Goal: Information Seeking & Learning: Find specific page/section

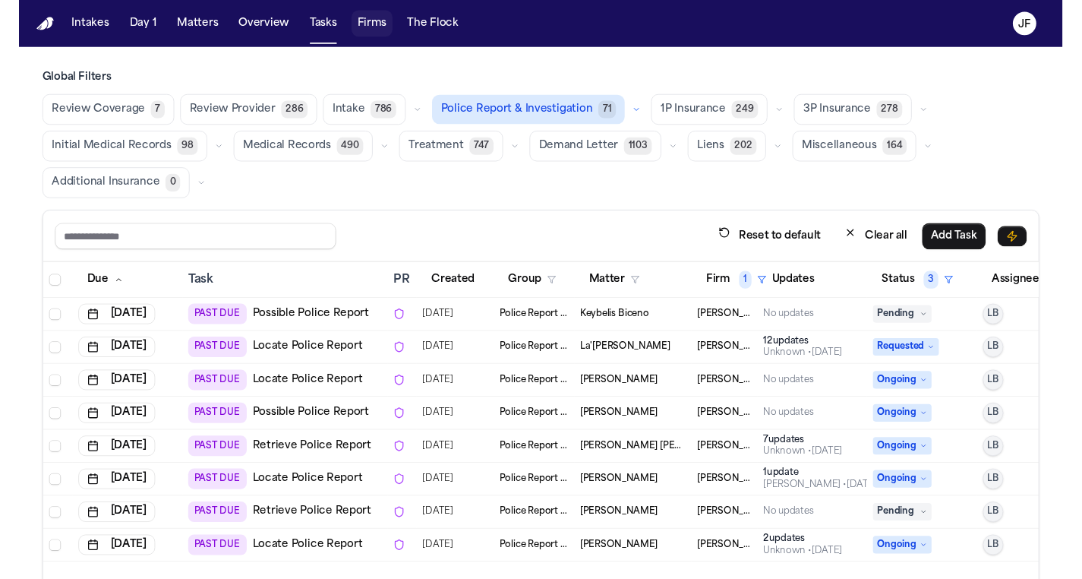
scroll to position [44, 0]
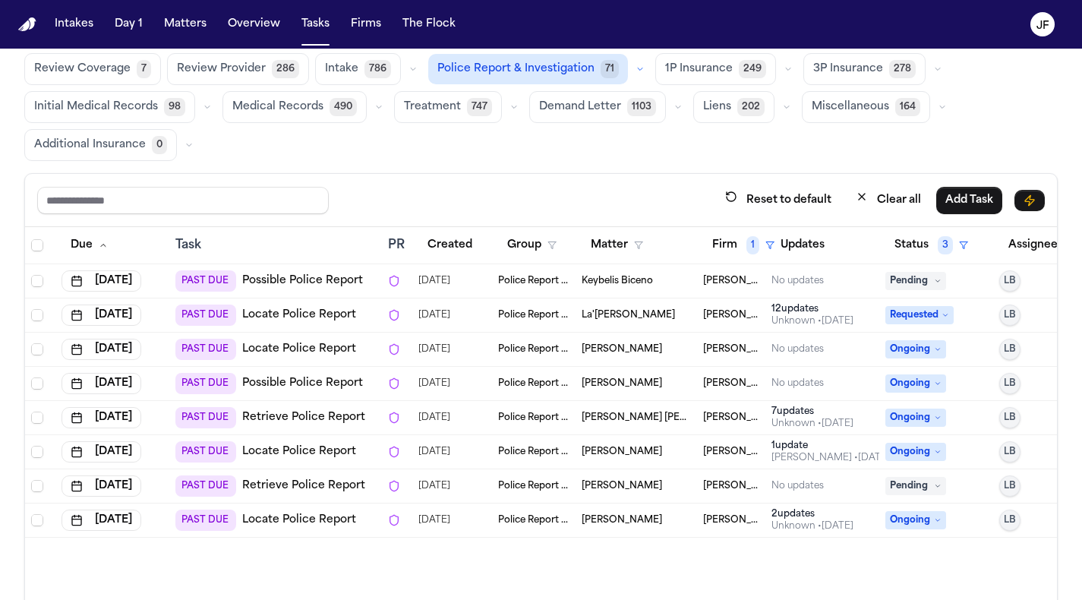
click at [282, 281] on link "Possible Police Report" at bounding box center [302, 280] width 121 height 15
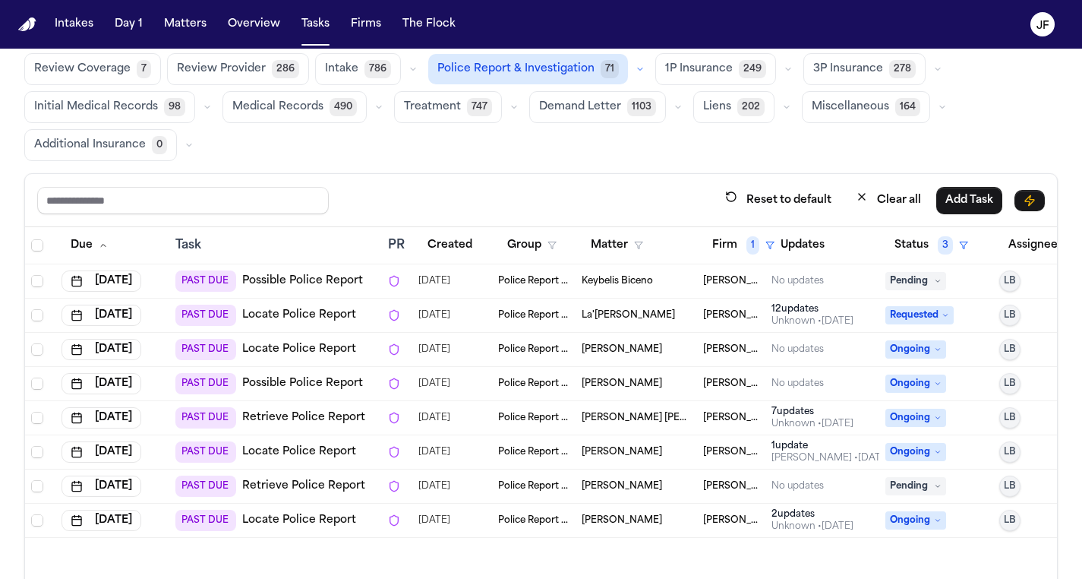
click at [317, 317] on link "Locate Police Report" at bounding box center [299, 314] width 114 height 15
click at [318, 345] on link "Locate Police Report" at bounding box center [299, 349] width 114 height 15
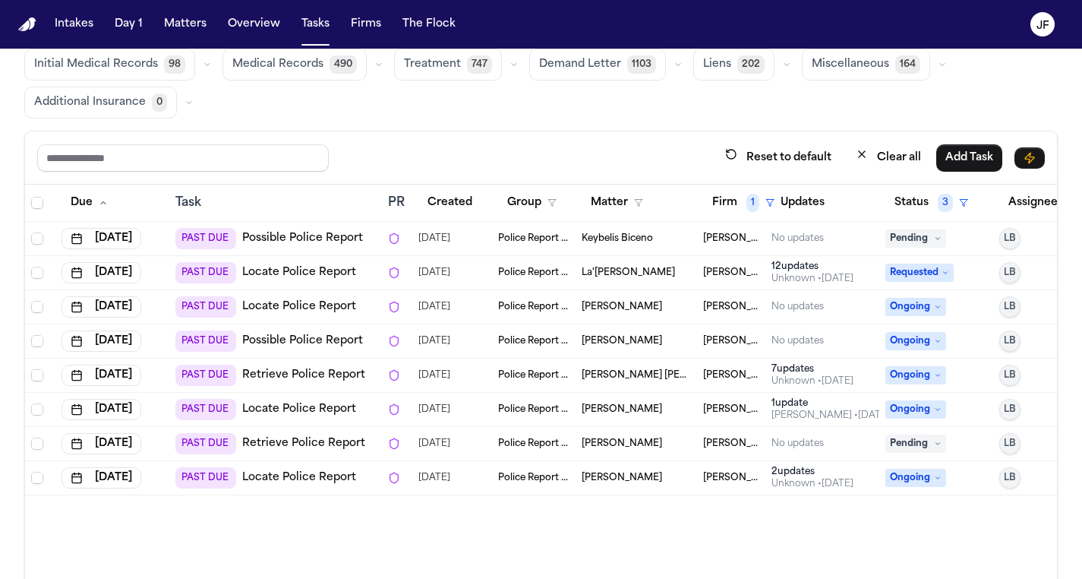
scroll to position [93, 0]
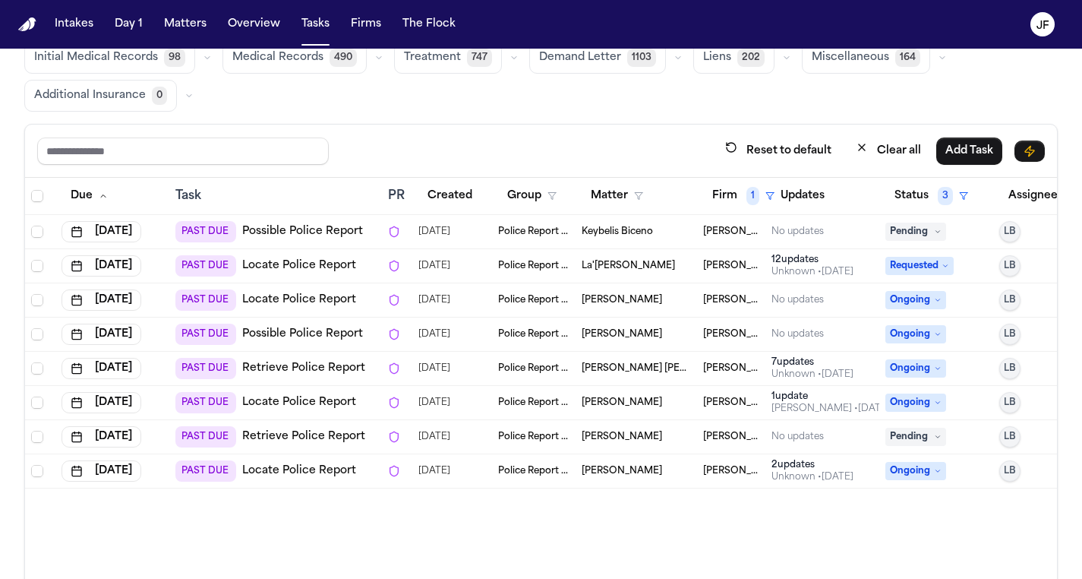
click at [296, 333] on link "Possible Police Report" at bounding box center [302, 333] width 121 height 15
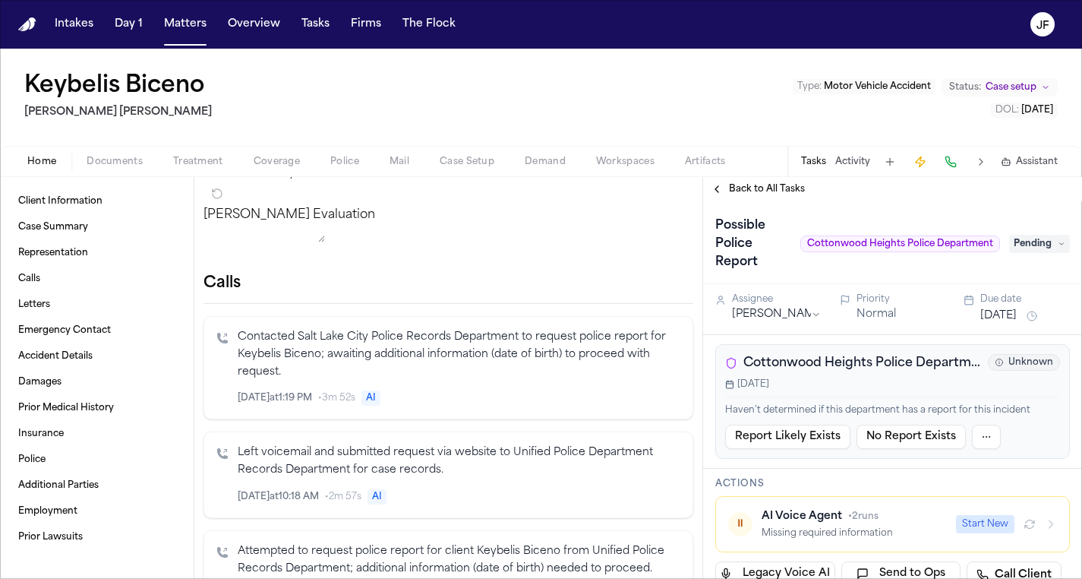
scroll to position [169, 0]
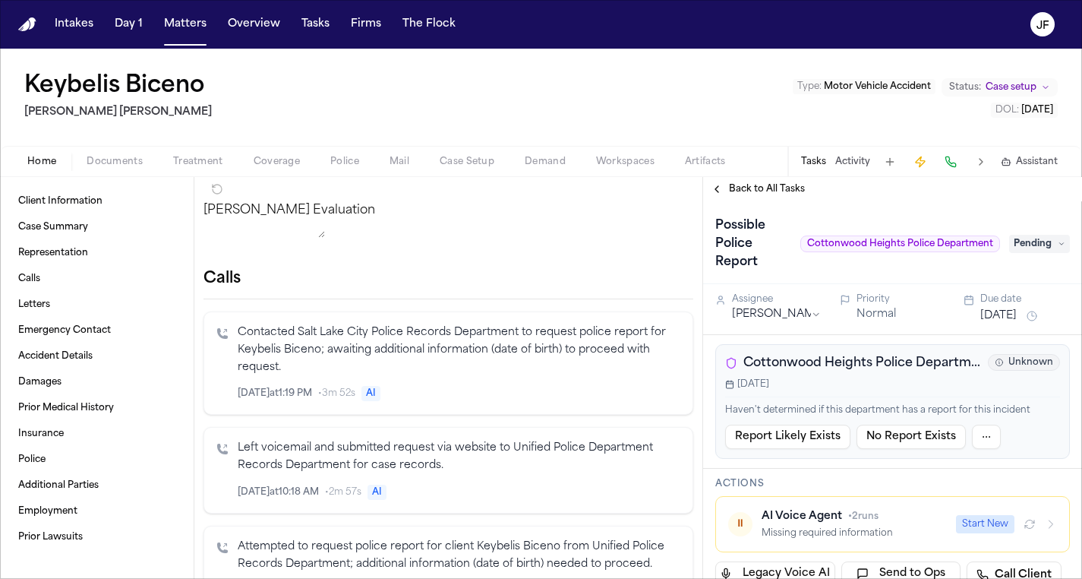
click at [750, 364] on span "Cottonwood Heights Police Department (UT)" at bounding box center [862, 363] width 238 height 18
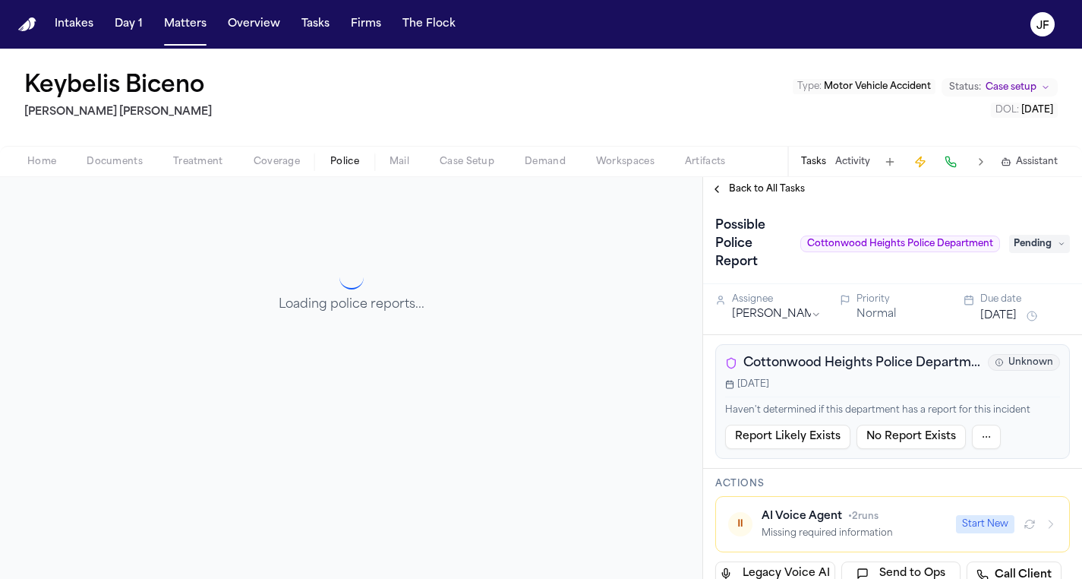
scroll to position [177, 0]
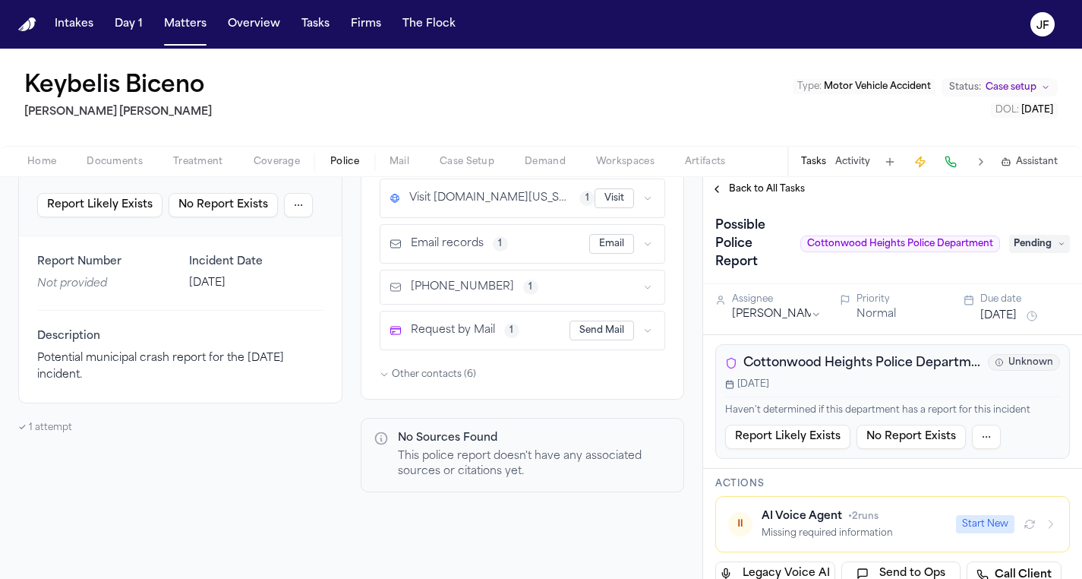
click at [103, 162] on span "Documents" at bounding box center [115, 162] width 56 height 12
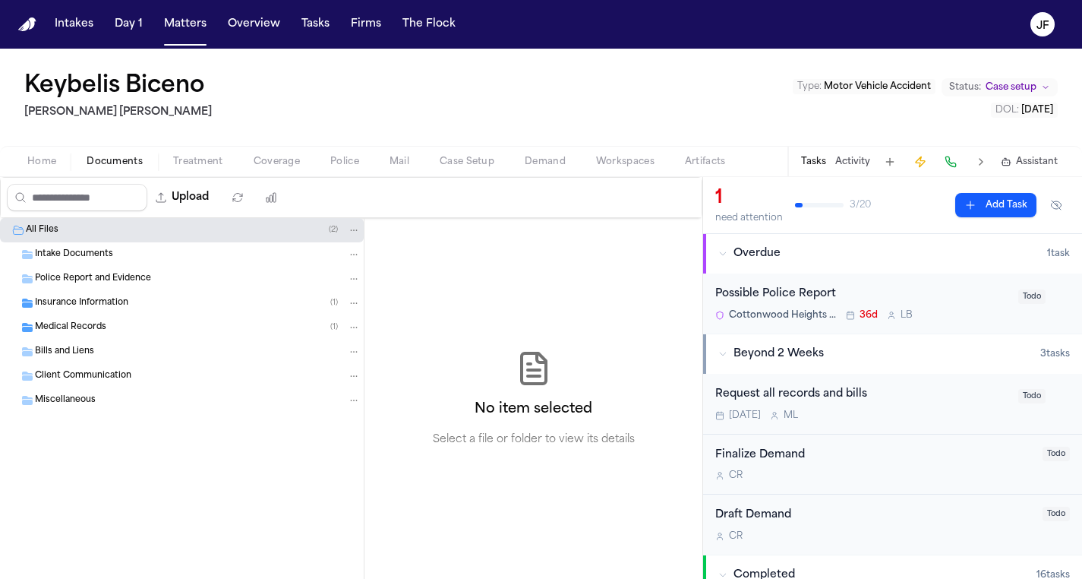
click at [105, 252] on span "Intake Documents" at bounding box center [74, 254] width 78 height 13
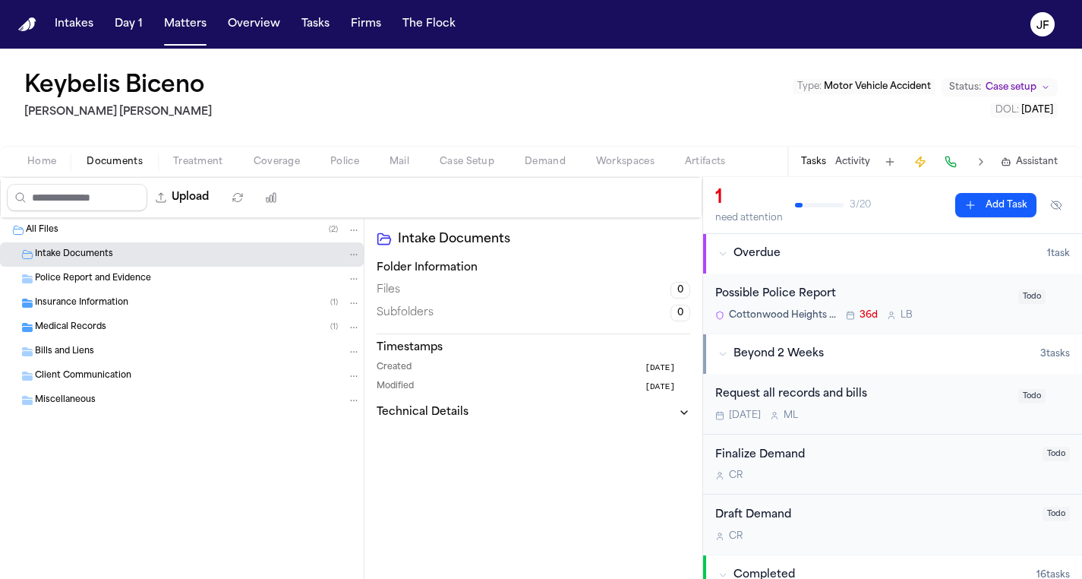
click at [776, 291] on div "Possible Police Report" at bounding box center [862, 293] width 294 height 17
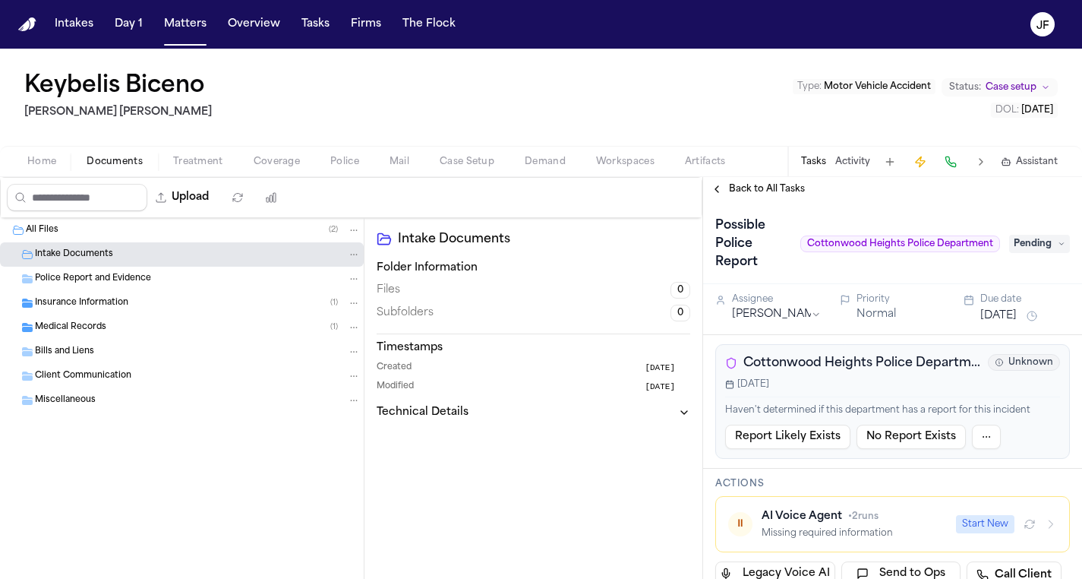
click at [1045, 244] on span "Pending" at bounding box center [1039, 244] width 61 height 18
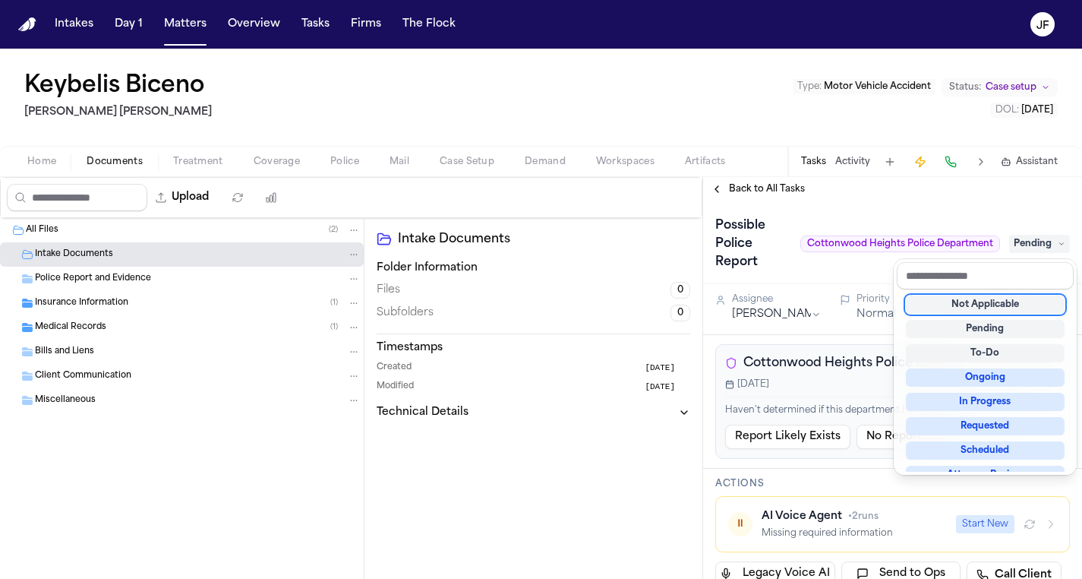
click at [1045, 244] on span "Pending" at bounding box center [1039, 244] width 61 height 18
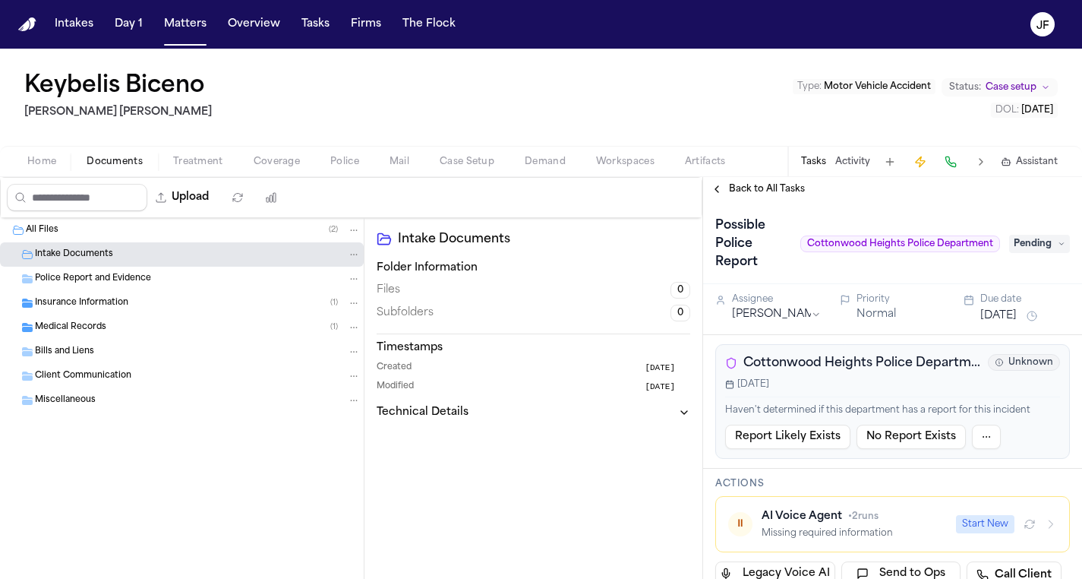
click at [263, 0] on nav "Intakes Day 1 Matters Overview Tasks Firms The [PERSON_NAME]" at bounding box center [541, 24] width 1082 height 49
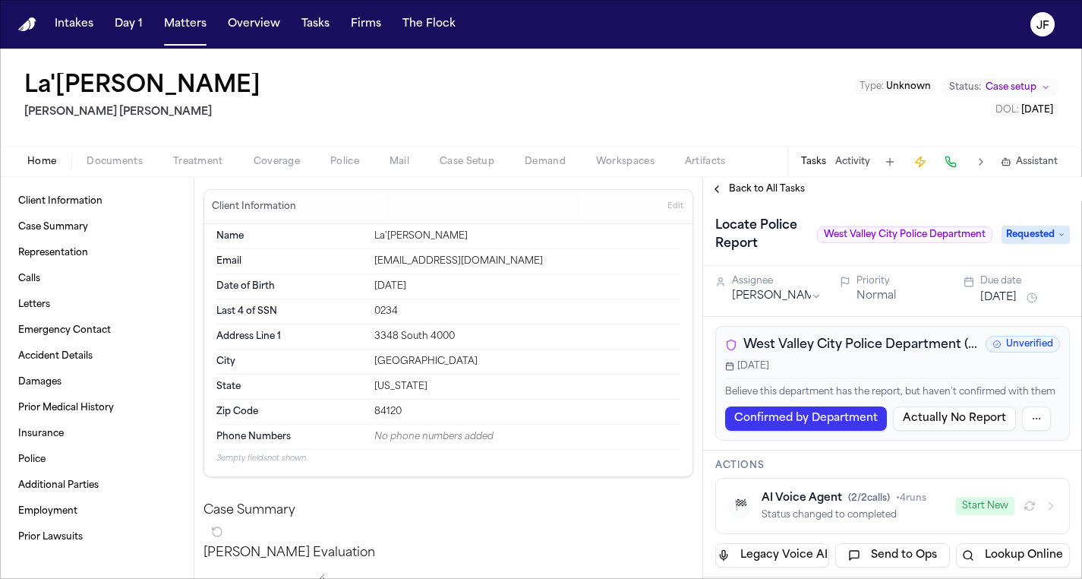
click at [876, 347] on span "West Valley City Police Department (UT)" at bounding box center [861, 345] width 236 height 18
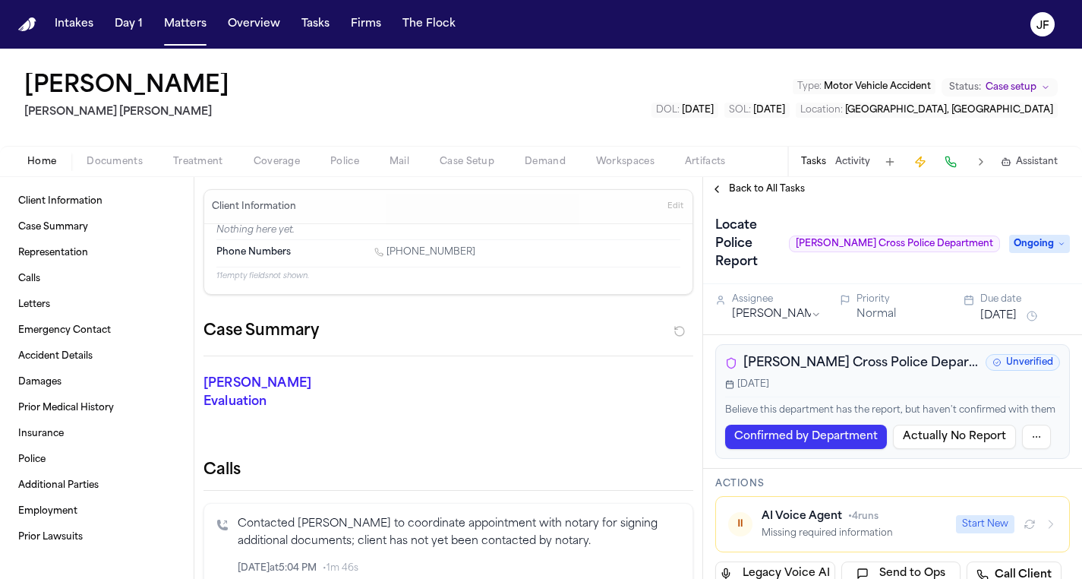
click at [783, 354] on span "[PERSON_NAME] Cross Police Department ([GEOGRAPHIC_DATA])" at bounding box center [861, 363] width 236 height 18
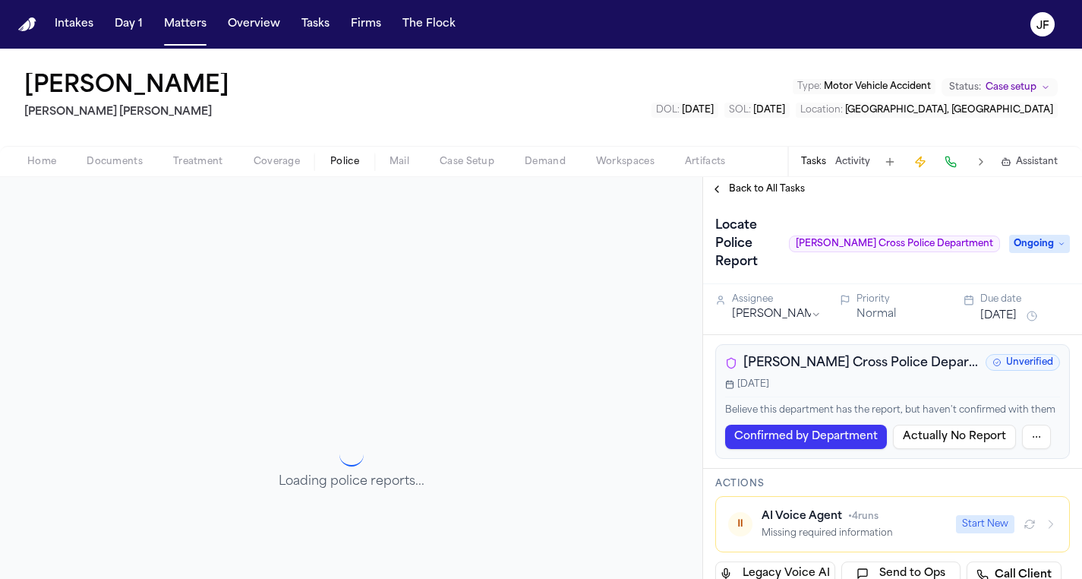
click at [116, 162] on span "Documents" at bounding box center [115, 162] width 56 height 12
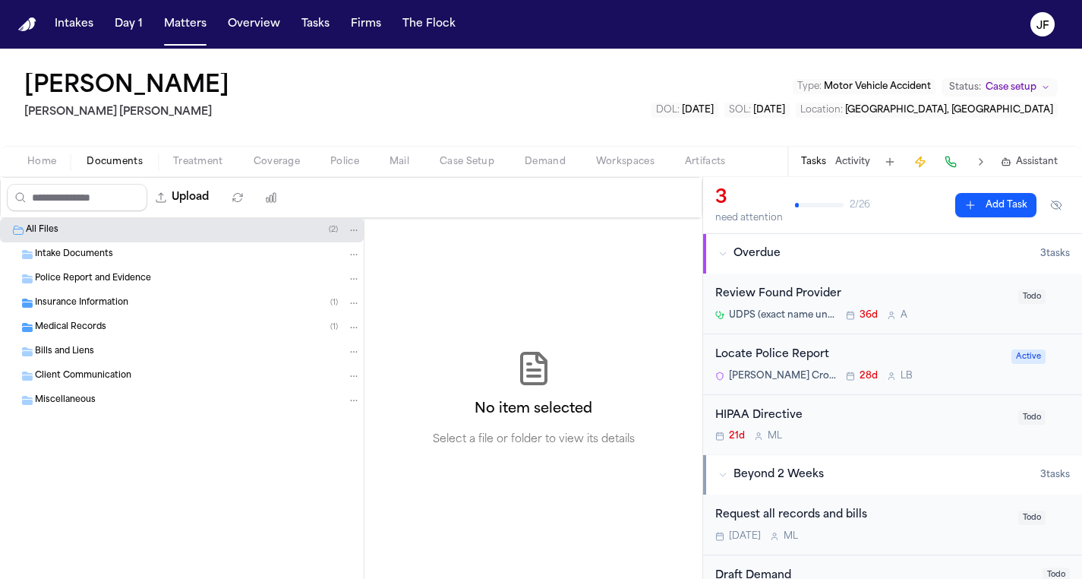
click at [116, 162] on span "Documents" at bounding box center [115, 162] width 56 height 12
click at [109, 260] on span "Intake Documents" at bounding box center [74, 254] width 78 height 13
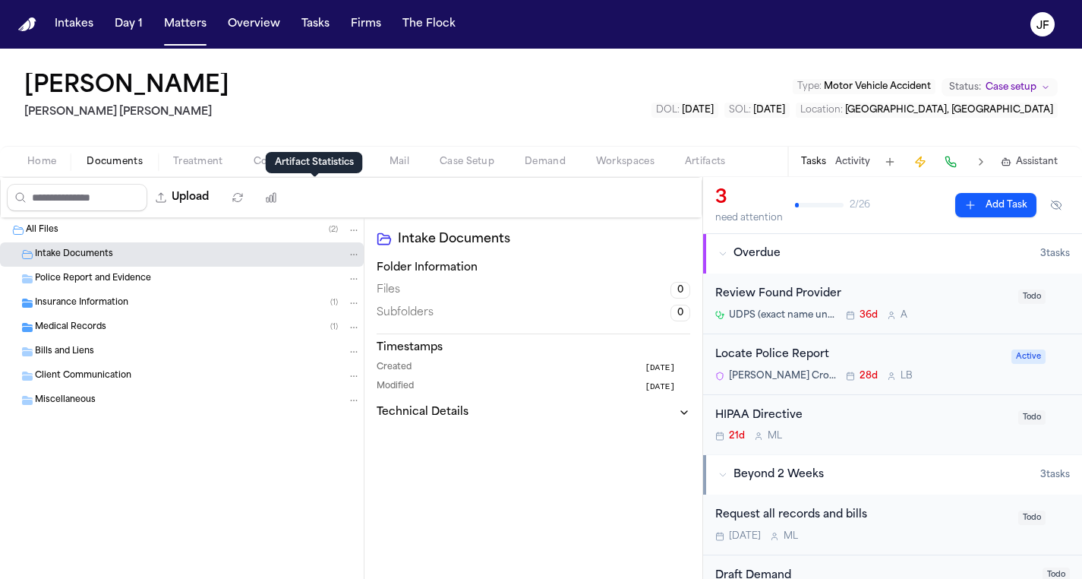
click at [348, 169] on div "Artifact Statistics Artifact Statistics" at bounding box center [314, 162] width 97 height 21
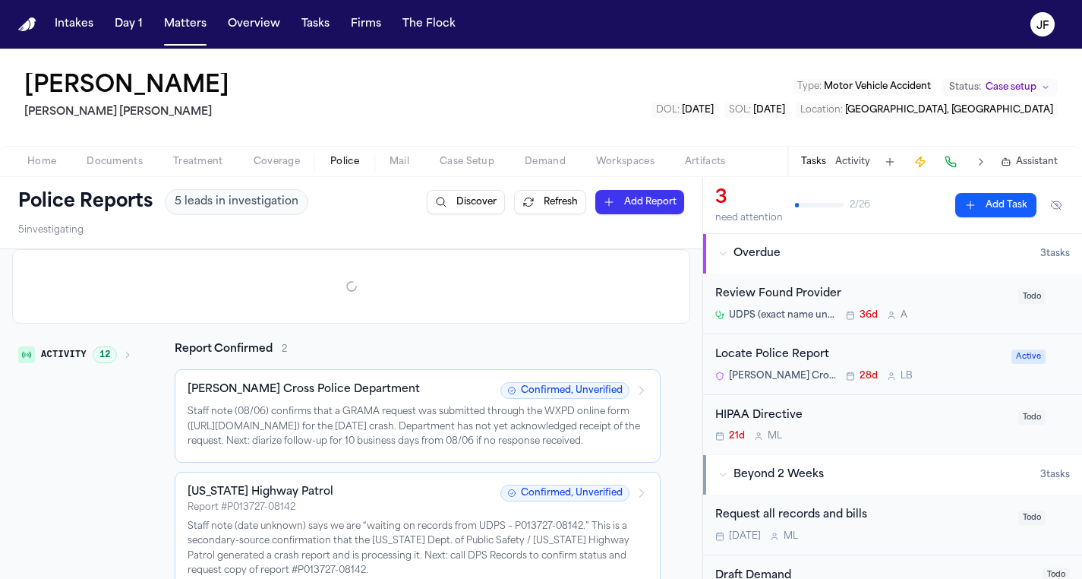
click at [343, 156] on span "Police" at bounding box center [344, 162] width 29 height 12
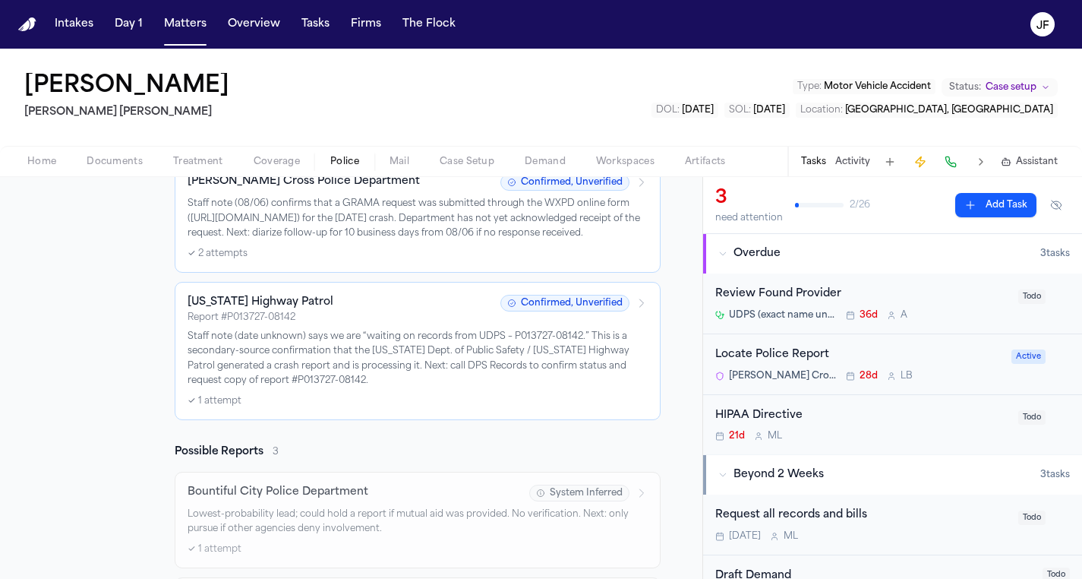
scroll to position [341, 0]
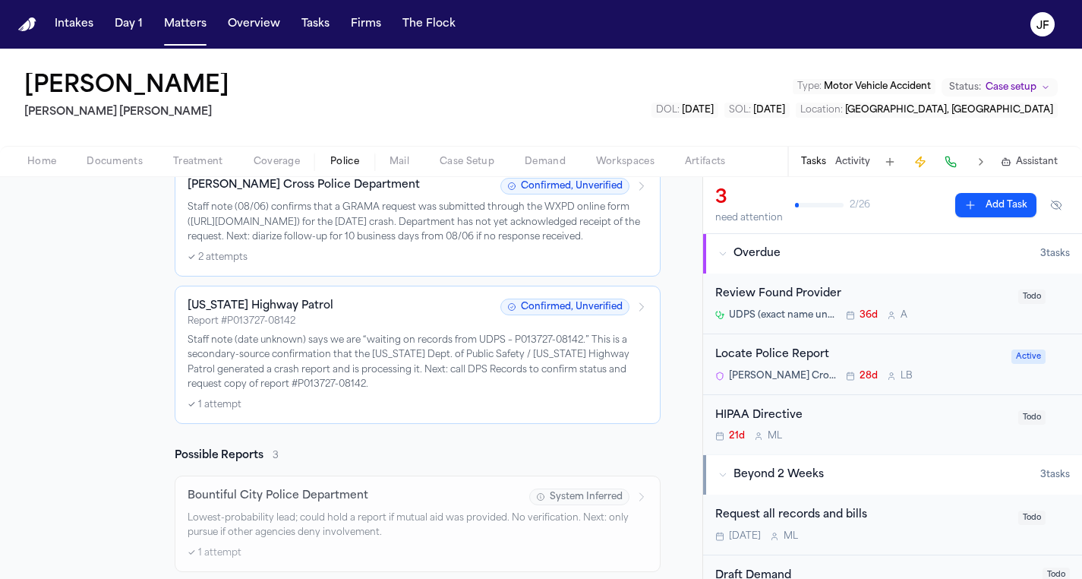
click at [395, 359] on p "Staff note (date unknown) says we are “waiting on records from UDPS – P013727-0…" at bounding box center [418, 362] width 460 height 59
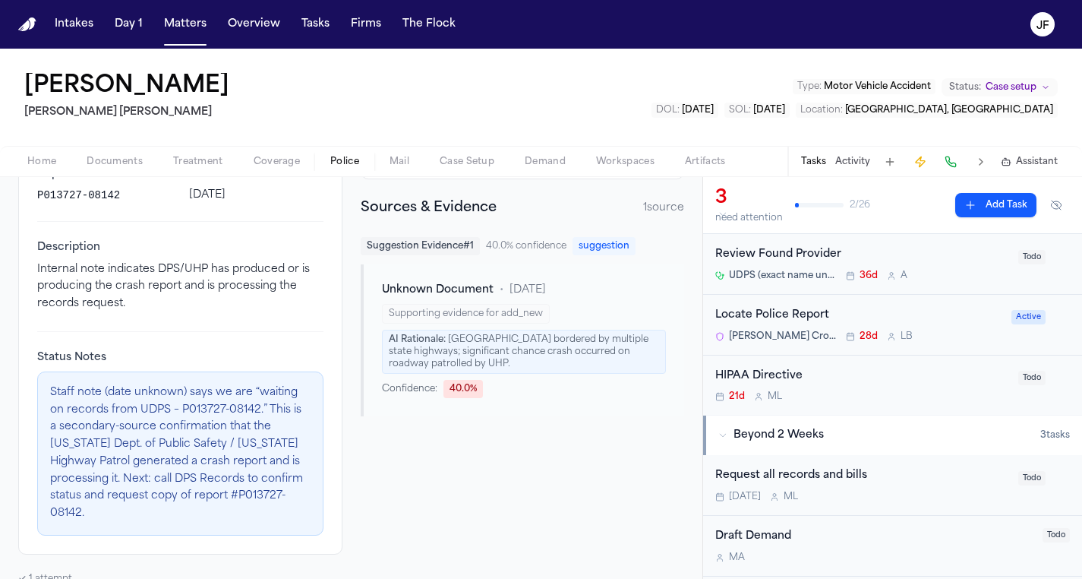
scroll to position [43, 0]
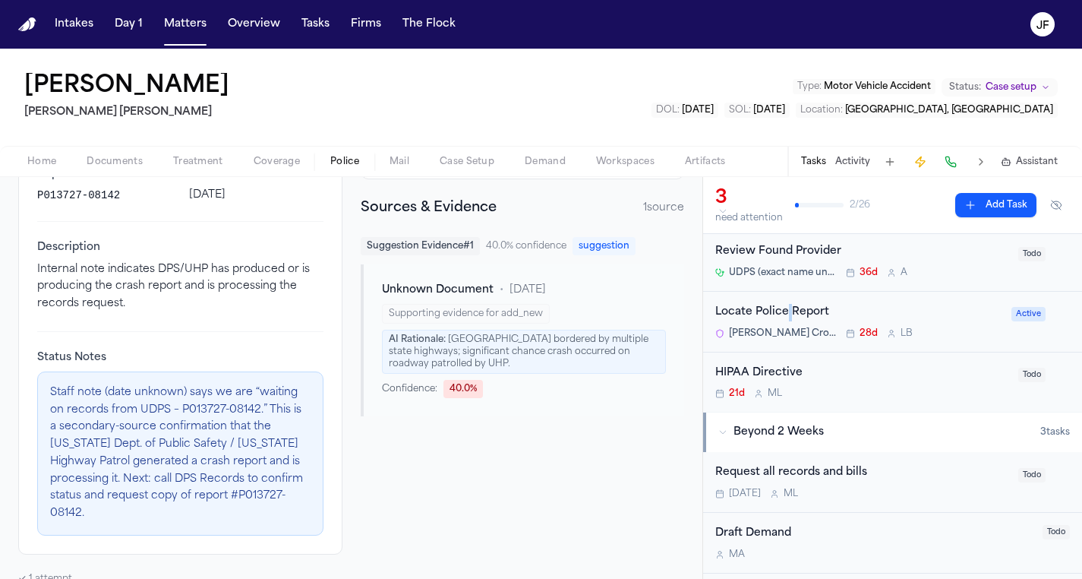
click at [785, 308] on div "Locate Police Report" at bounding box center [858, 312] width 287 height 17
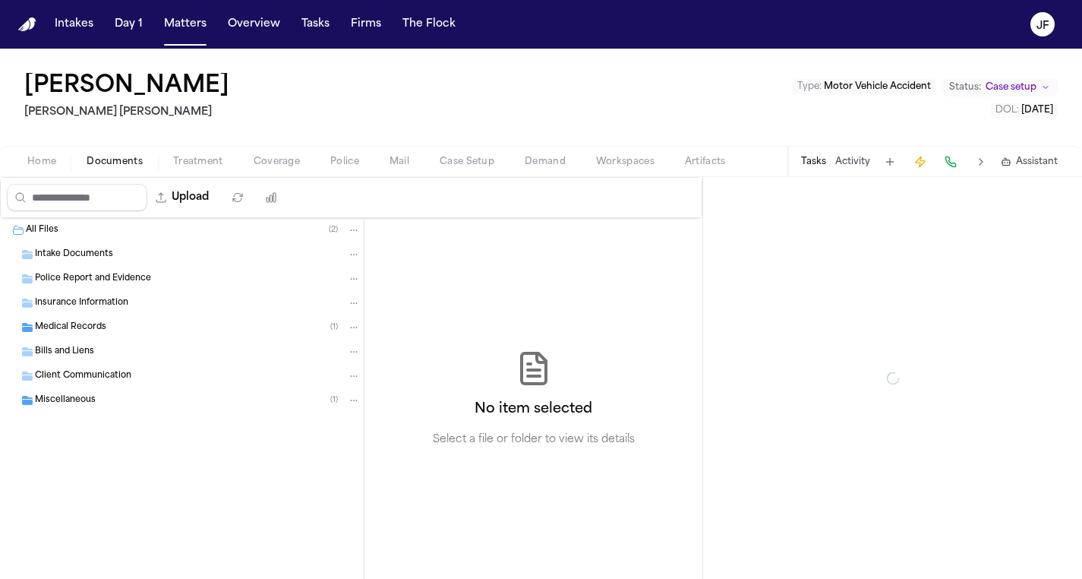
click at [106, 163] on span "Documents" at bounding box center [115, 162] width 56 height 12
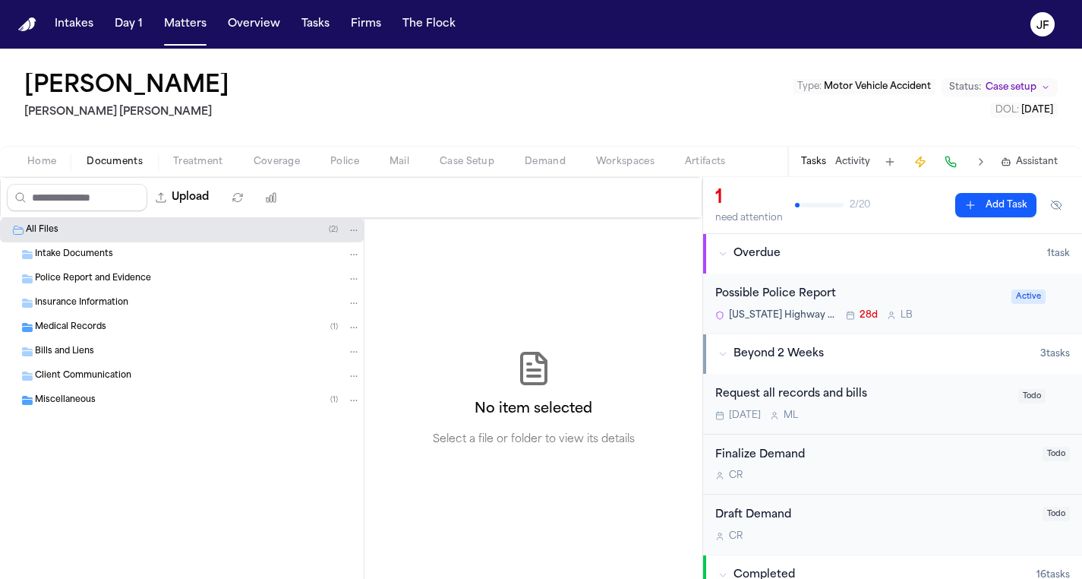
click at [112, 273] on span "Police Report and Evidence" at bounding box center [93, 279] width 116 height 13
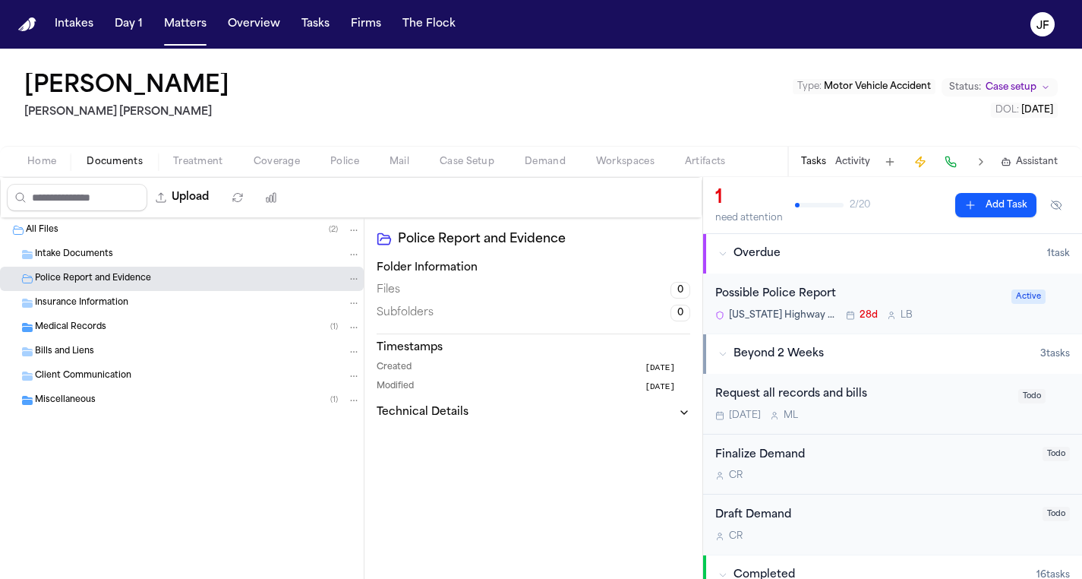
click at [115, 254] on div "Intake Documents" at bounding box center [198, 255] width 326 height 14
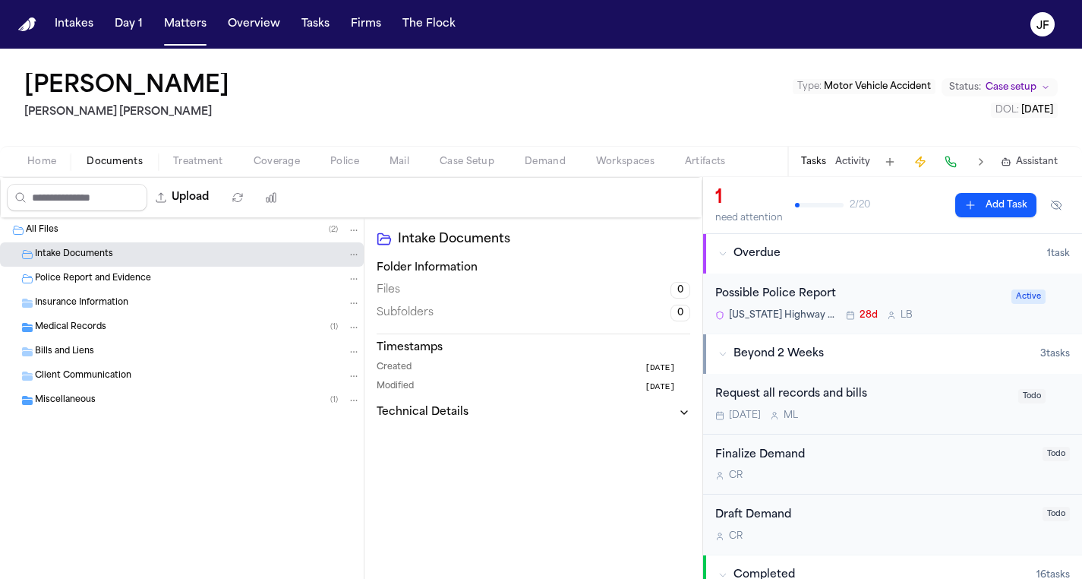
click at [102, 164] on span "Documents" at bounding box center [115, 162] width 56 height 12
click at [780, 298] on div "Possible Police Report" at bounding box center [858, 293] width 287 height 17
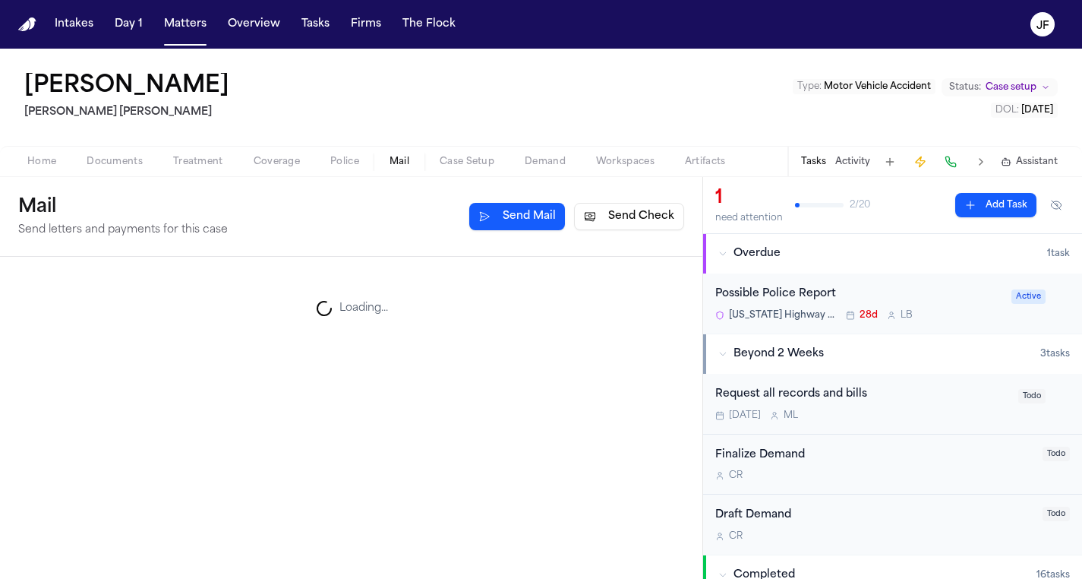
click at [375, 162] on button "Mail" at bounding box center [399, 162] width 50 height 18
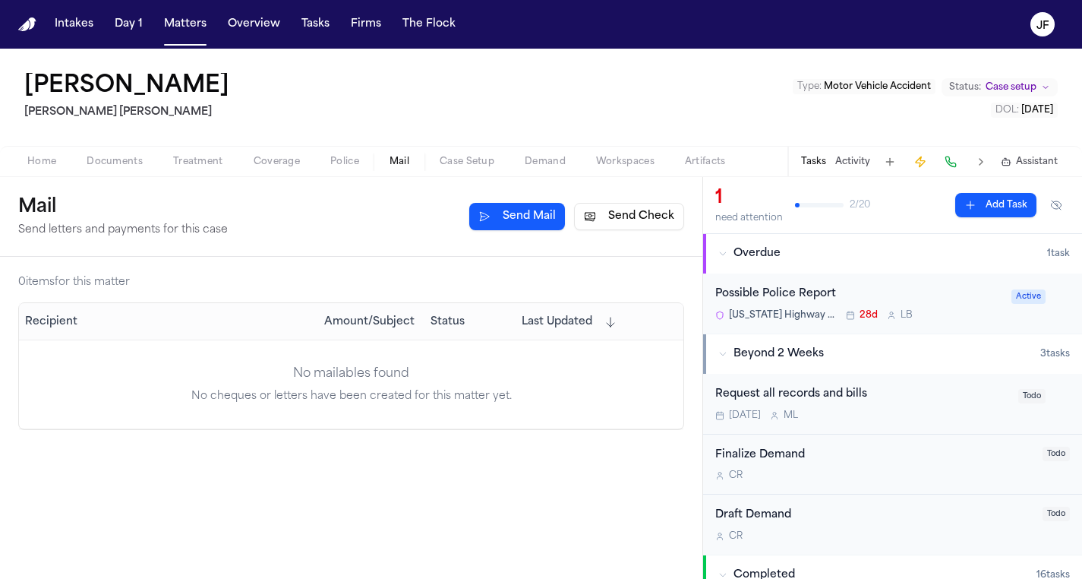
click at [352, 162] on span "Police" at bounding box center [344, 162] width 29 height 12
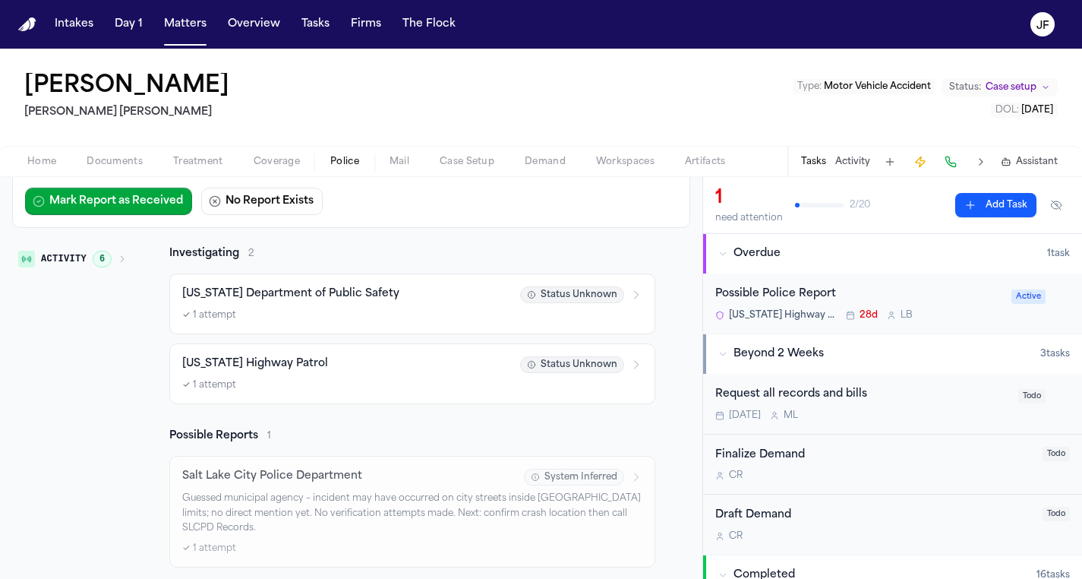
scroll to position [232, 0]
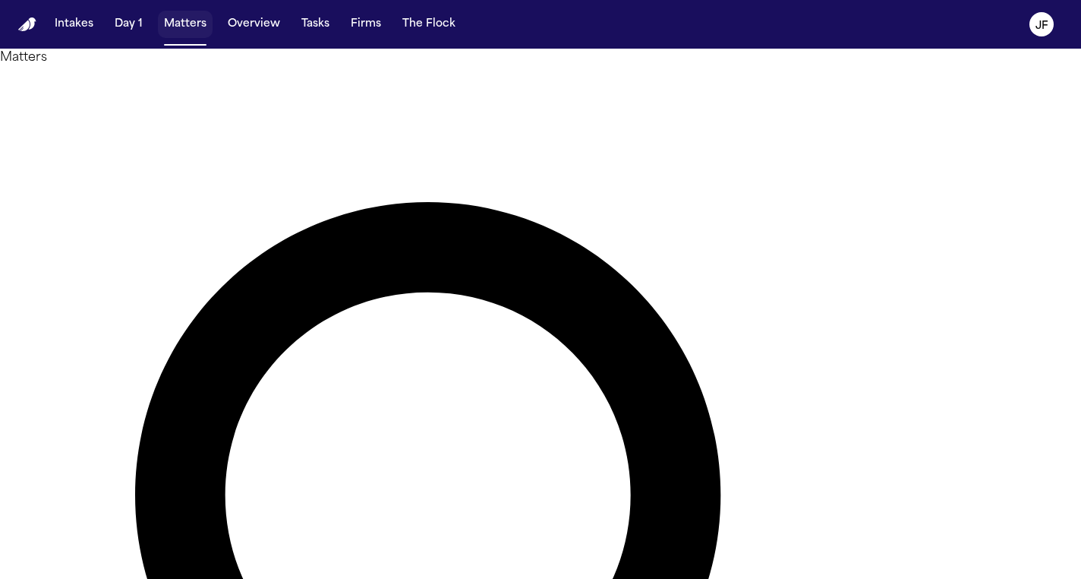
click at [184, 20] on button "Matters" at bounding box center [185, 24] width 55 height 27
click at [187, 24] on button "Matters" at bounding box center [185, 24] width 55 height 27
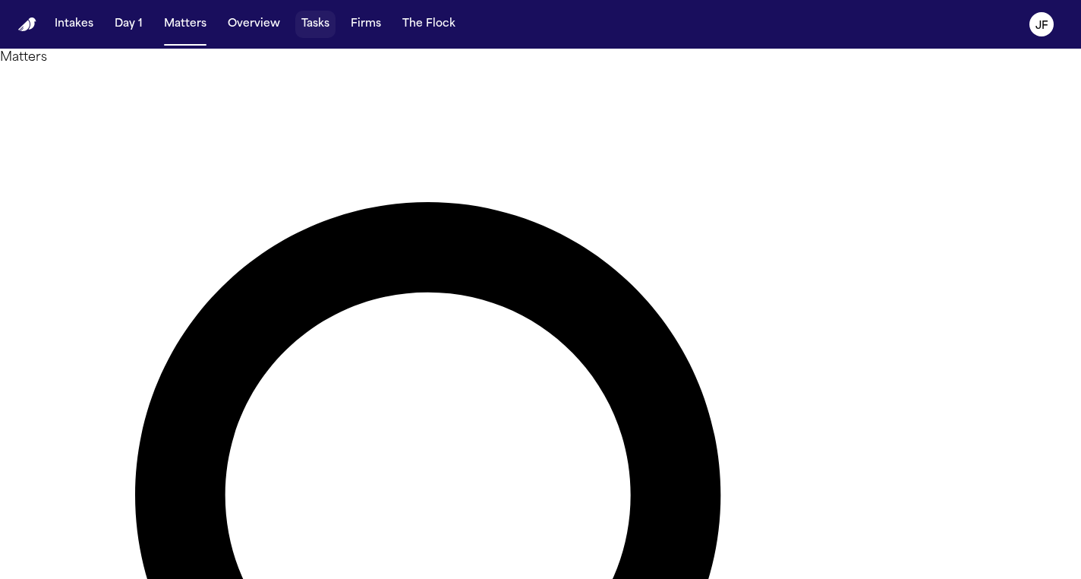
click at [301, 36] on button "Tasks" at bounding box center [315, 24] width 40 height 27
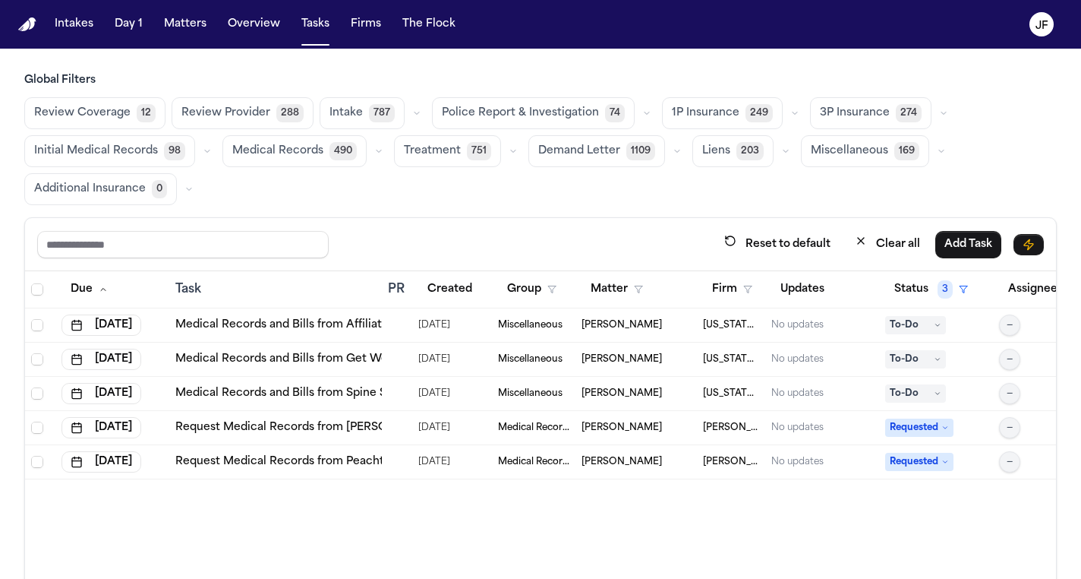
click at [568, 117] on span "Police Report & Investigation" at bounding box center [520, 113] width 157 height 15
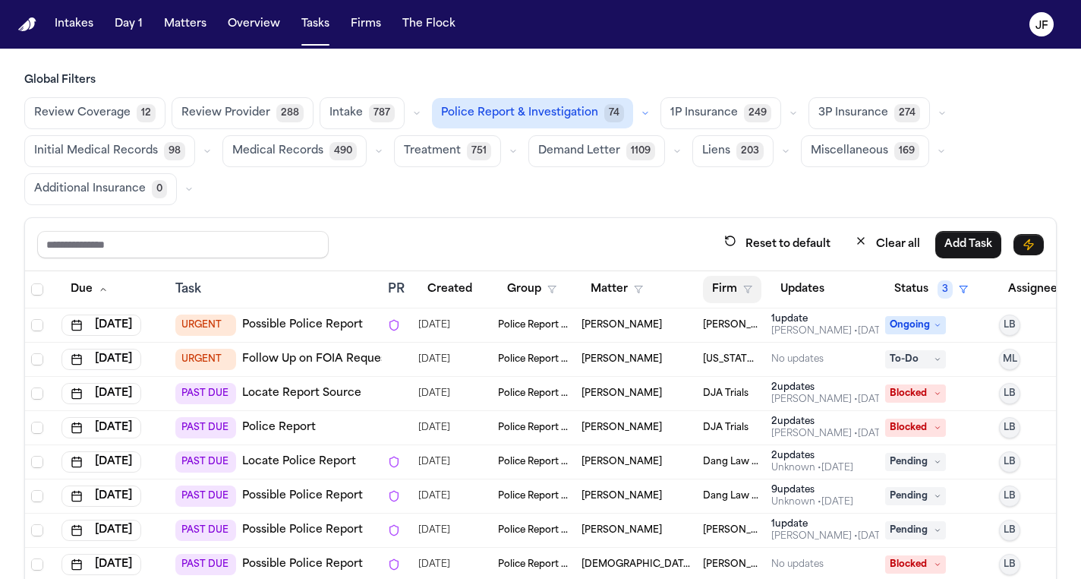
click at [738, 281] on button "Firm" at bounding box center [732, 289] width 58 height 27
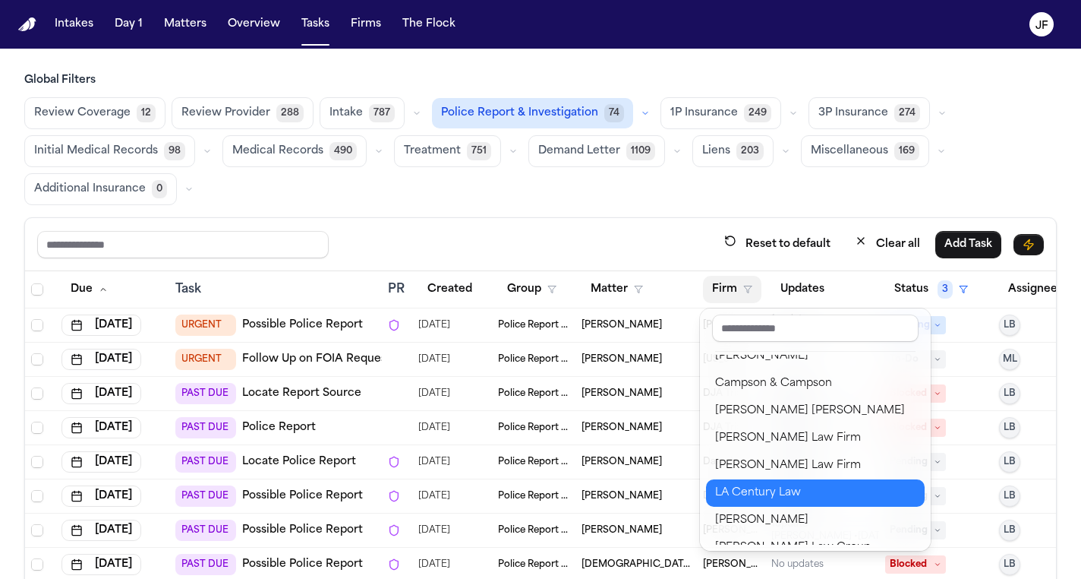
scroll to position [150, 0]
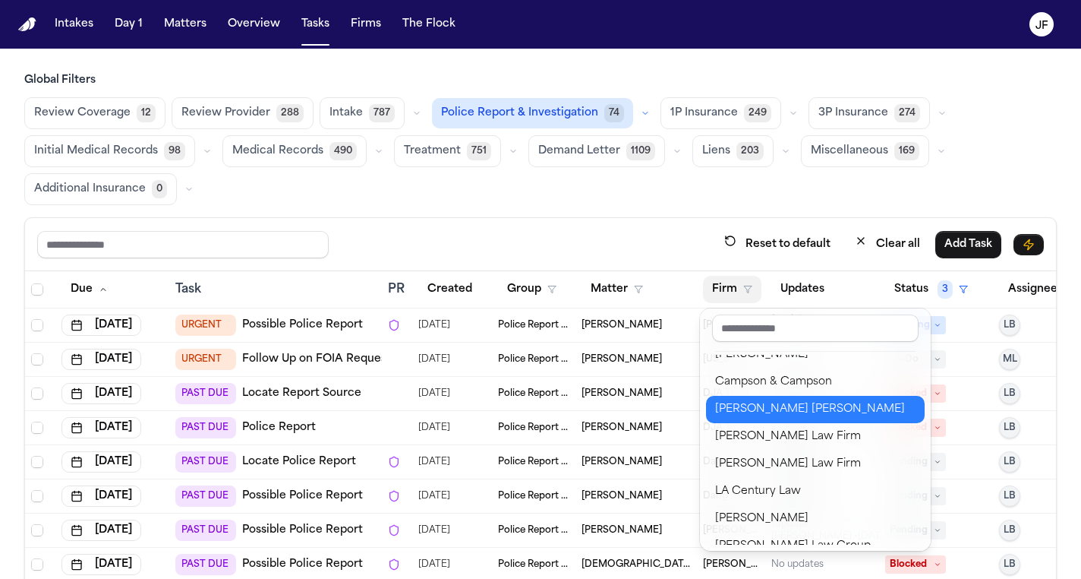
click at [760, 416] on div "[PERSON_NAME] [PERSON_NAME]" at bounding box center [815, 409] width 200 height 18
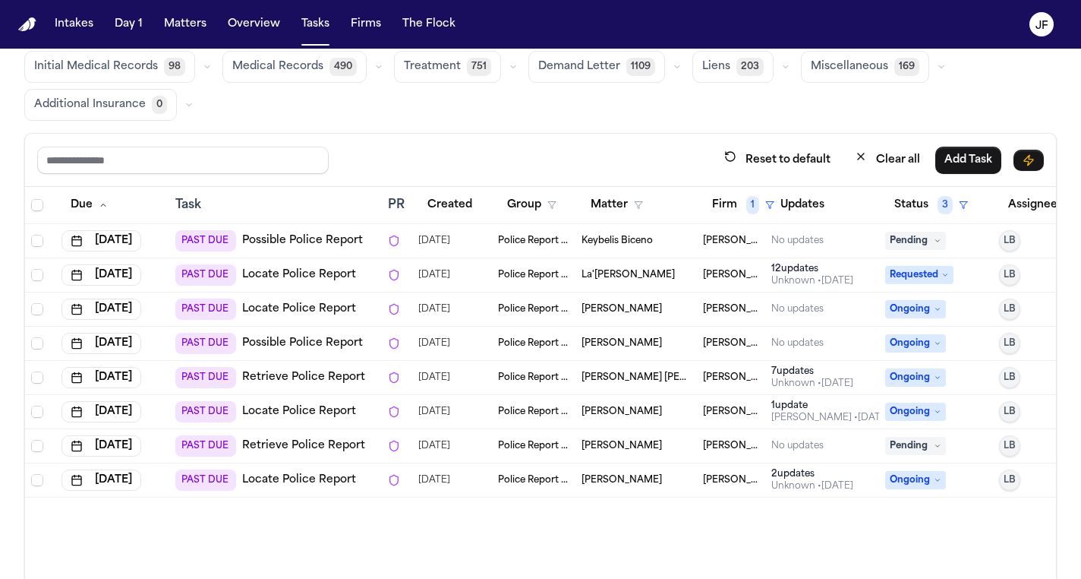
scroll to position [92, 0]
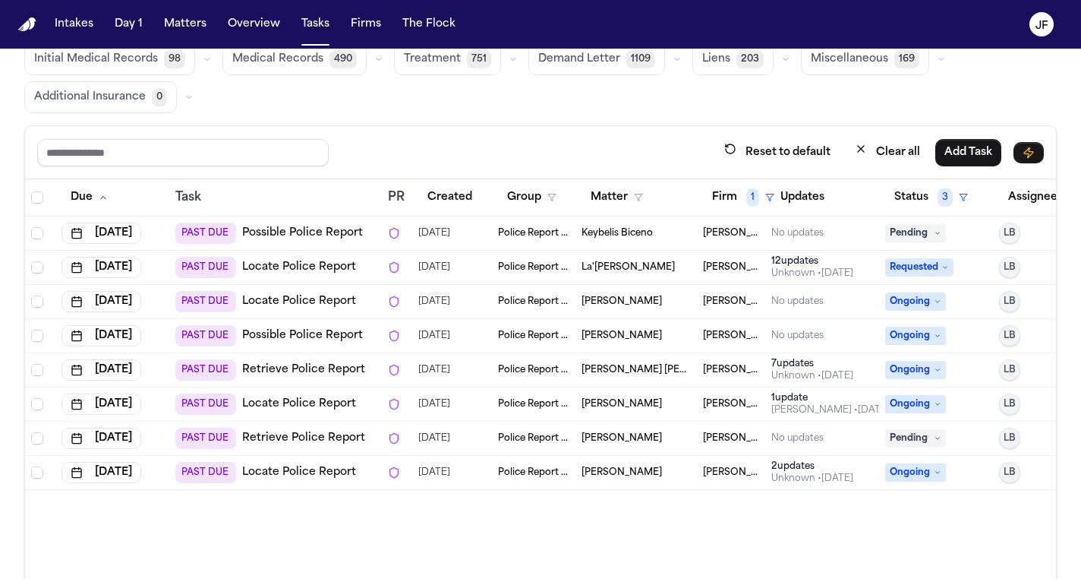
click at [333, 335] on link "Possible Police Report" at bounding box center [302, 335] width 121 height 15
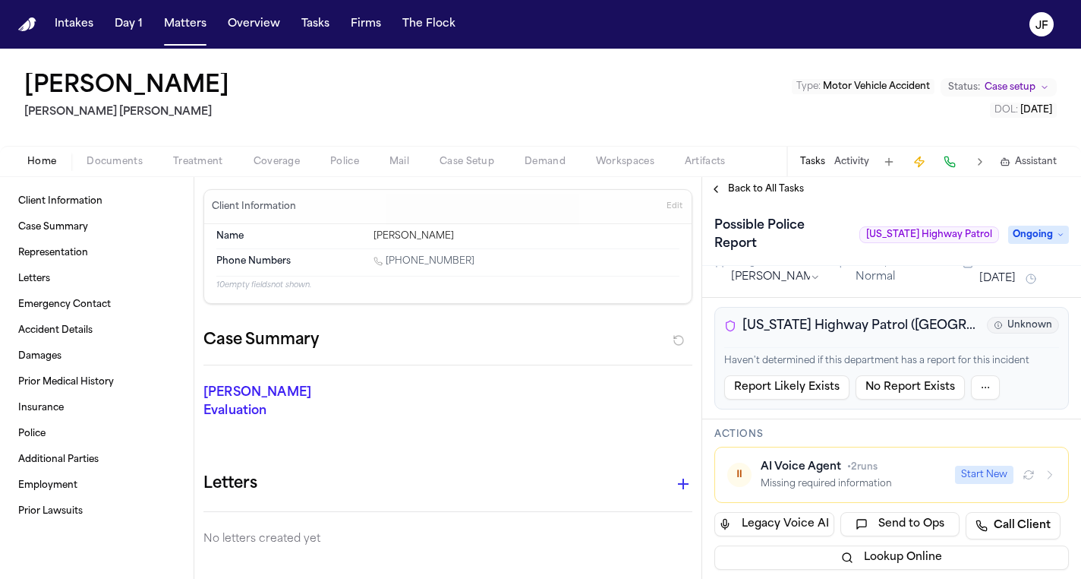
scroll to position [31, 0]
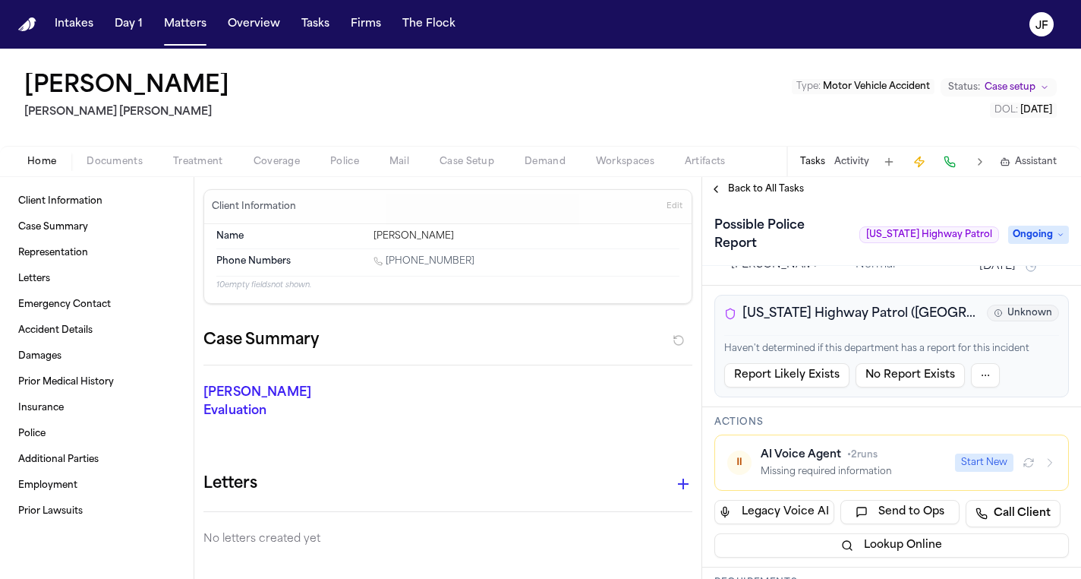
click at [143, 166] on button "Documents" at bounding box center [114, 162] width 87 height 18
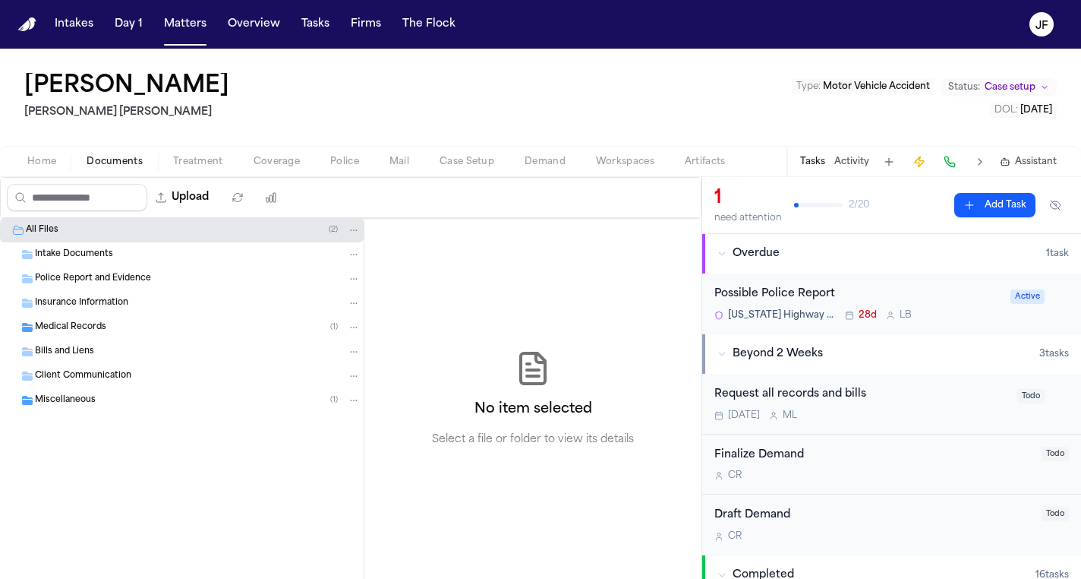
click at [133, 258] on div "Intake Documents" at bounding box center [198, 255] width 326 height 14
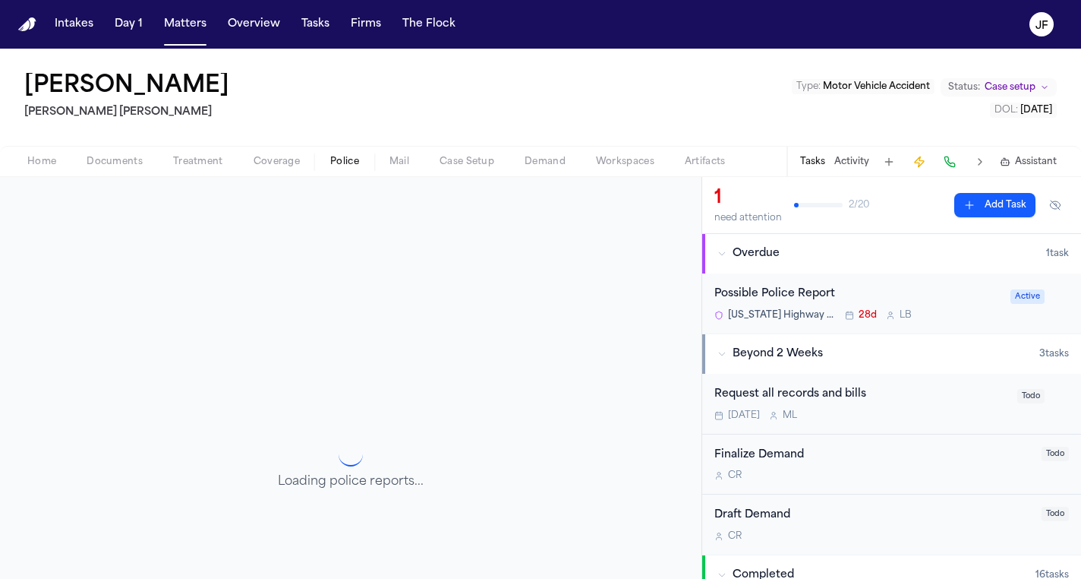
click at [367, 163] on button "Police" at bounding box center [344, 162] width 59 height 18
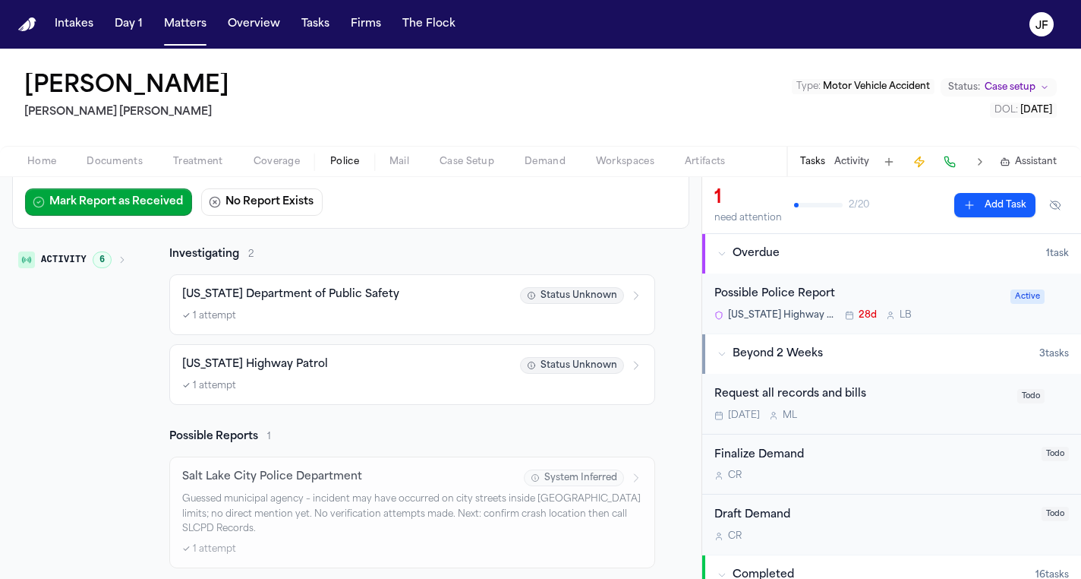
click at [43, 162] on span "Home" at bounding box center [41, 162] width 29 height 12
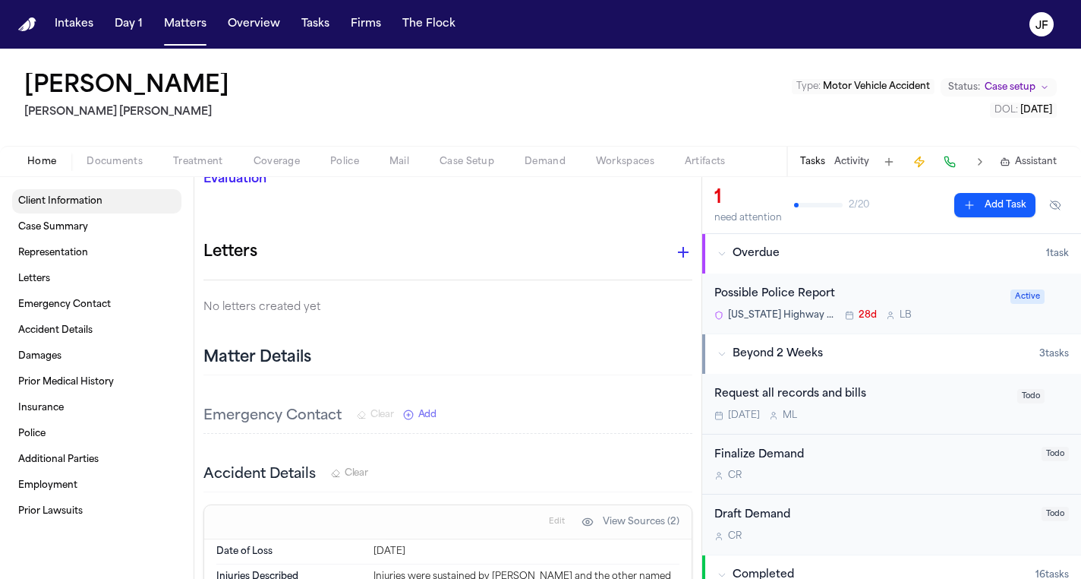
click at [88, 206] on span "Client Information" at bounding box center [60, 201] width 84 height 12
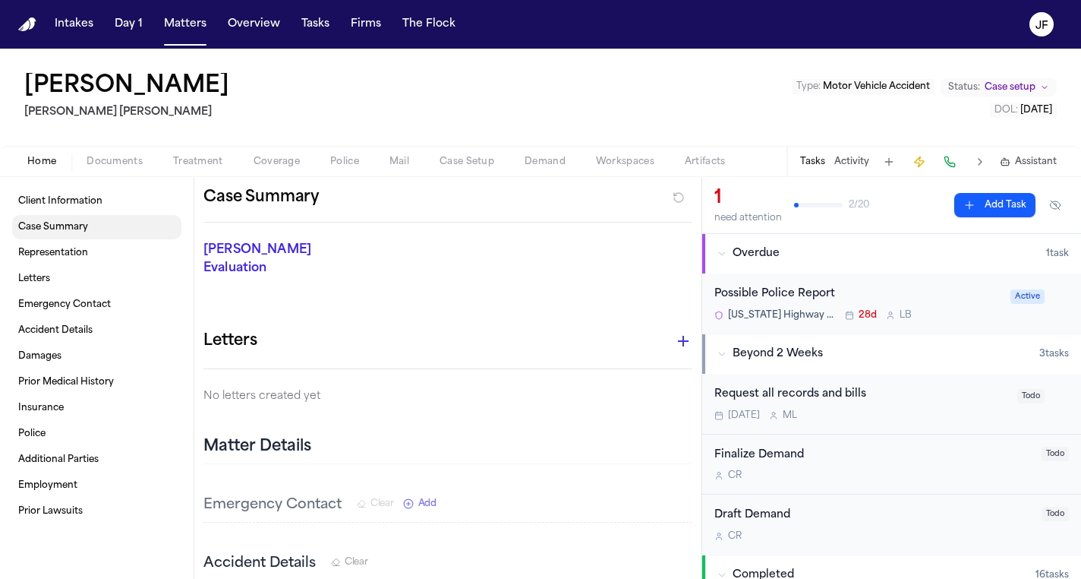
click at [82, 235] on link "Case Summary" at bounding box center [96, 227] width 169 height 24
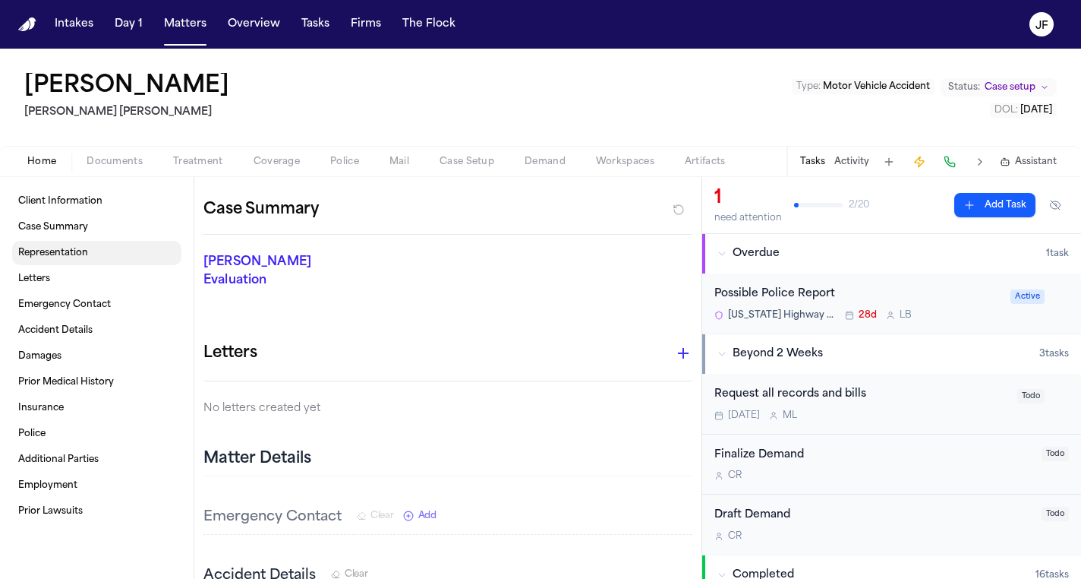
click at [142, 262] on link "Representation" at bounding box center [96, 253] width 169 height 24
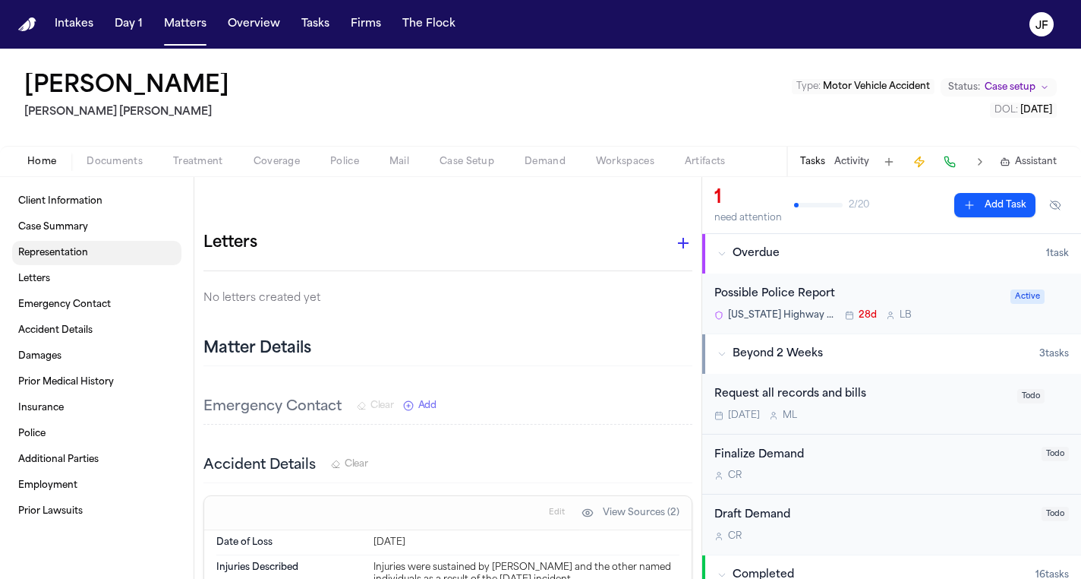
scroll to position [253, 0]
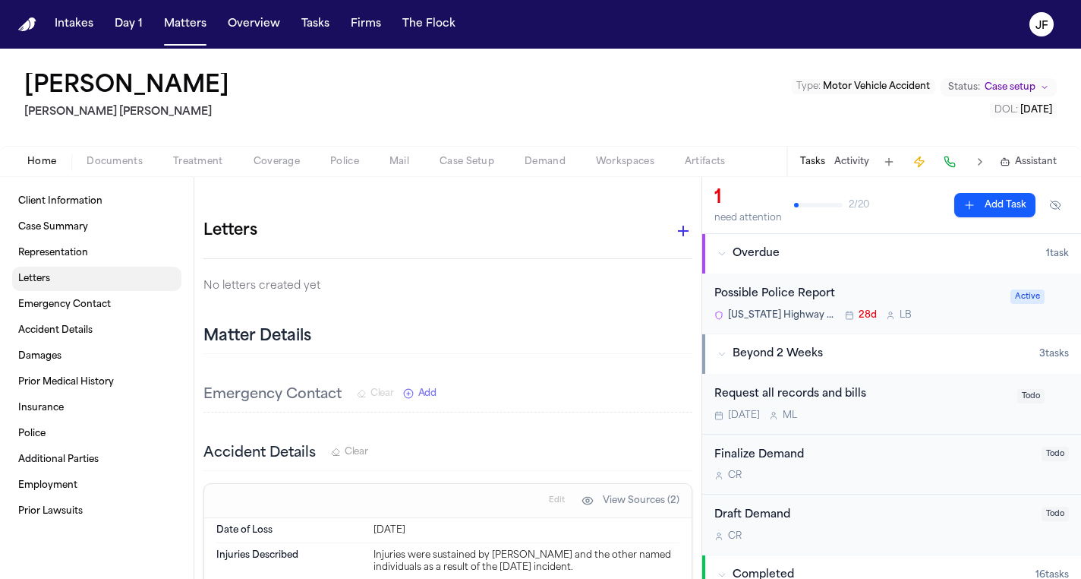
click at [151, 281] on link "Letters" at bounding box center [96, 278] width 169 height 24
click at [138, 316] on link "Emergency Contact" at bounding box center [96, 304] width 169 height 24
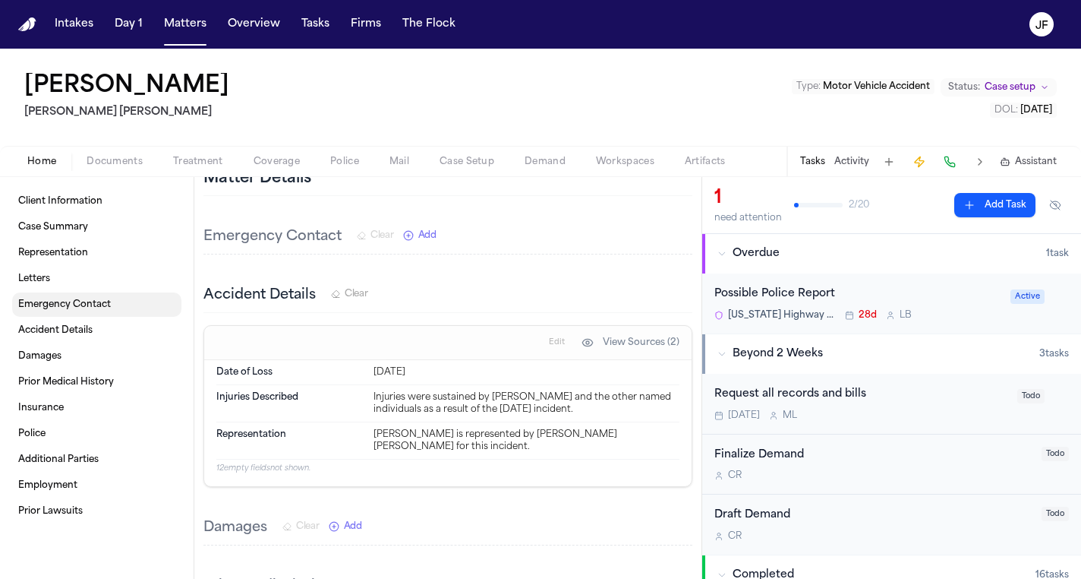
scroll to position [415, 0]
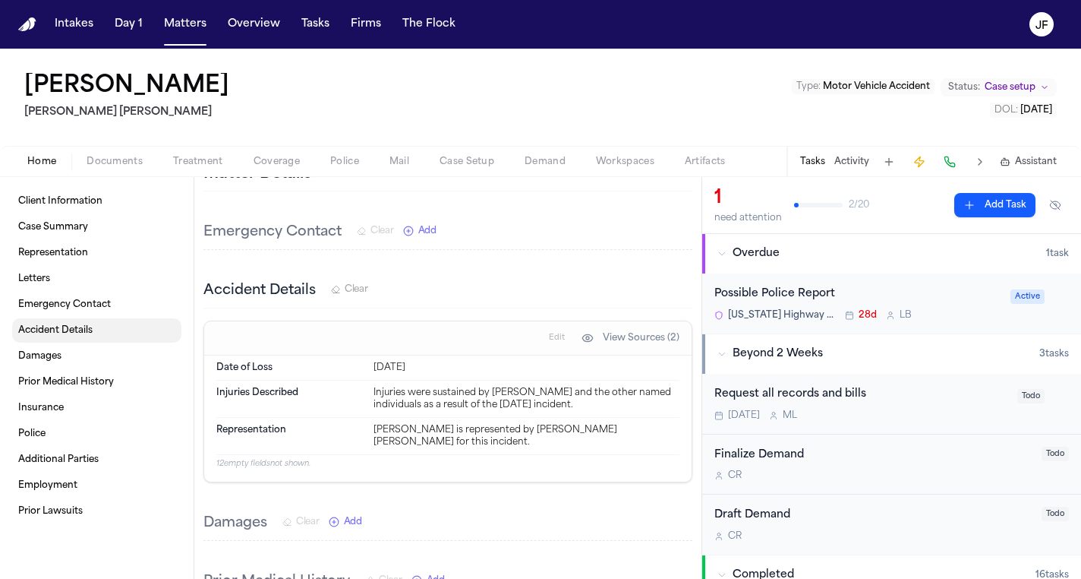
click at [140, 334] on link "Accident Details" at bounding box center [96, 330] width 169 height 24
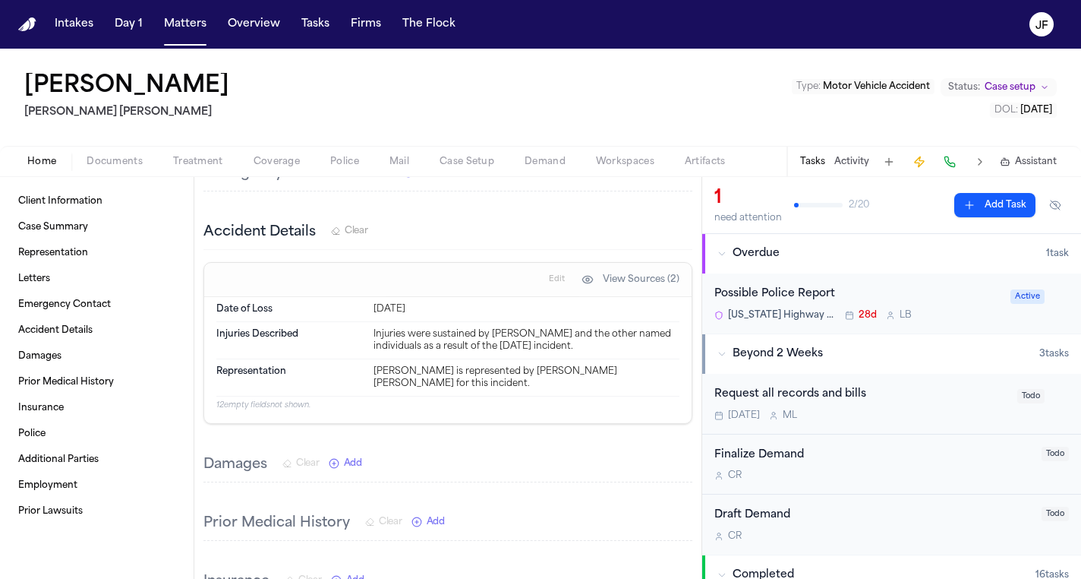
click at [755, 299] on div "Possible Police Report" at bounding box center [857, 293] width 287 height 17
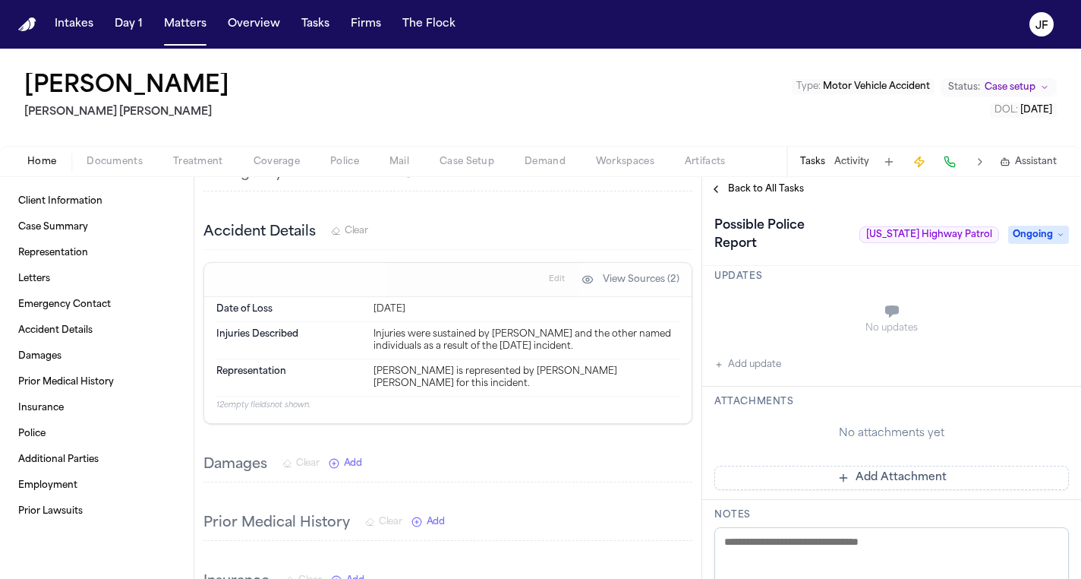
scroll to position [412, 0]
click at [106, 166] on span "Documents" at bounding box center [115, 162] width 56 height 12
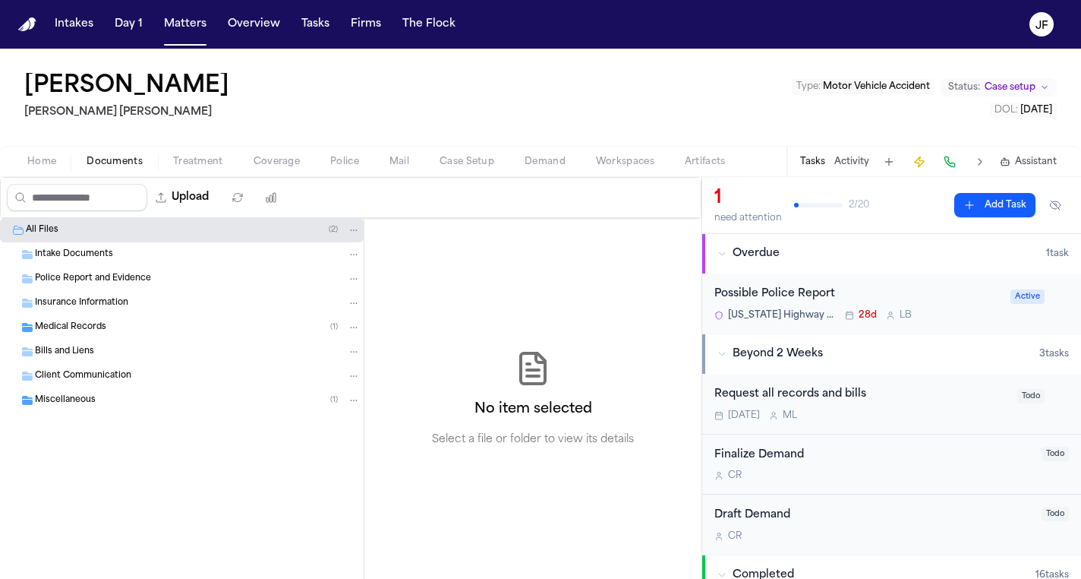
click at [138, 254] on div "Intake Documents" at bounding box center [198, 255] width 326 height 14
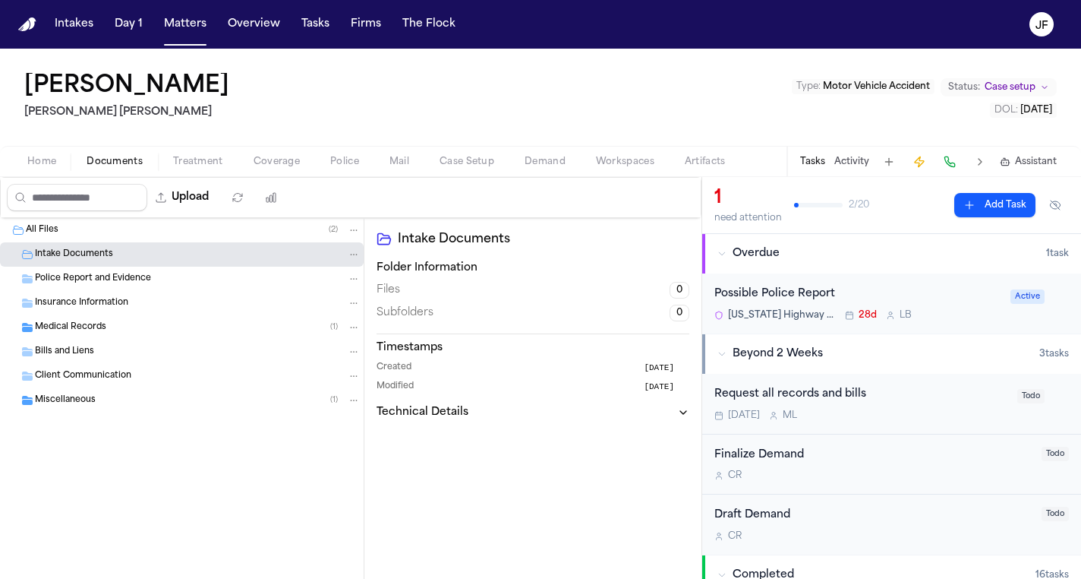
click at [119, 2] on nav "Intakes Day 1 Matters Overview Tasks Firms The [PERSON_NAME]" at bounding box center [540, 24] width 1081 height 49
